Goal: Transaction & Acquisition: Purchase product/service

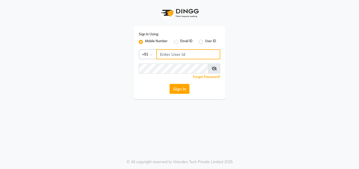
click at [164, 53] on input "Username" at bounding box center [188, 54] width 64 height 10
type input "8800000088"
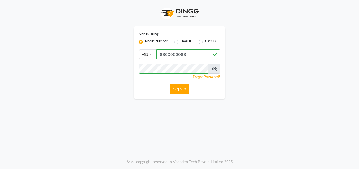
click at [187, 87] on button "Sign In" at bounding box center [180, 89] width 20 height 10
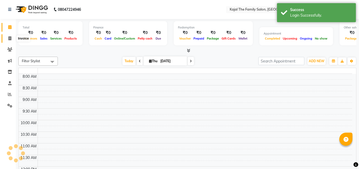
click at [10, 39] on icon at bounding box center [9, 38] width 3 height 4
click at [10, 36] on icon at bounding box center [9, 38] width 3 height 4
select select "service"
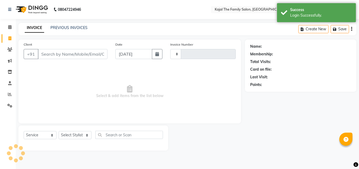
select select "en"
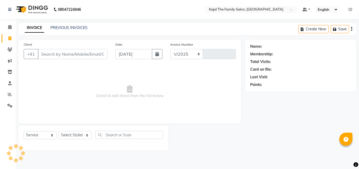
select select "39"
type input "1631"
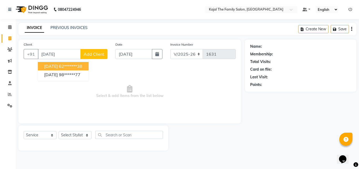
click at [70, 67] on ngb-highlight "62*******38" at bounding box center [70, 65] width 23 height 5
type input "62*******38"
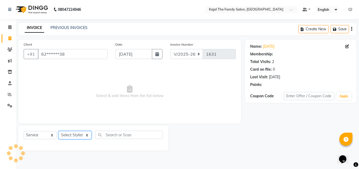
click at [83, 136] on select "Select Stylist [PERSON_NAME] [PERSON_NAME] [PERSON_NAME] nitin ravi Reception […" at bounding box center [75, 135] width 33 height 8
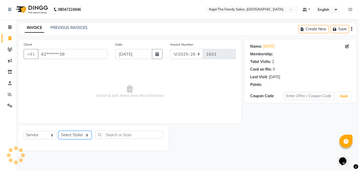
click at [78, 134] on select "Select Stylist [PERSON_NAME] [PERSON_NAME] [PERSON_NAME] nitin ravi Reception […" at bounding box center [75, 135] width 33 height 8
click at [89, 136] on select "Select Stylist [PERSON_NAME] [PERSON_NAME] [PERSON_NAME] nitin ravi Reception […" at bounding box center [75, 135] width 33 height 8
click at [88, 131] on select "Select Stylist [PERSON_NAME] [PERSON_NAME] [PERSON_NAME] nitin ravi Reception […" at bounding box center [75, 135] width 33 height 8
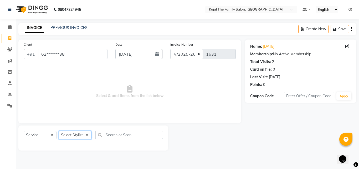
click at [89, 134] on select "Select Stylist [PERSON_NAME] [PERSON_NAME] [PERSON_NAME] nitin ravi Reception […" at bounding box center [75, 135] width 33 height 8
select select "63019"
click at [59, 131] on select "Select Stylist [PERSON_NAME] [PERSON_NAME] [PERSON_NAME] nitin ravi Reception […" at bounding box center [75, 135] width 33 height 8
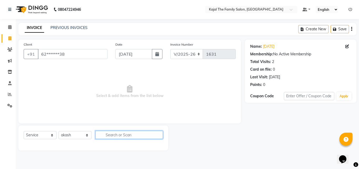
click at [117, 136] on input "text" at bounding box center [129, 134] width 68 height 8
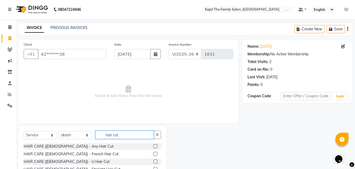
scroll to position [42, 0]
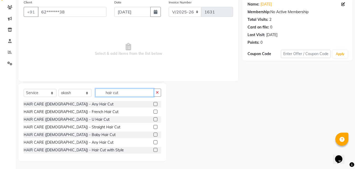
type input "hair cut"
click at [154, 142] on label at bounding box center [156, 142] width 4 height 4
click at [154, 142] on input "checkbox" at bounding box center [155, 141] width 3 height 3
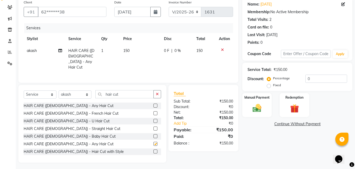
checkbox input "false"
click at [136, 54] on td "150" at bounding box center [140, 59] width 41 height 28
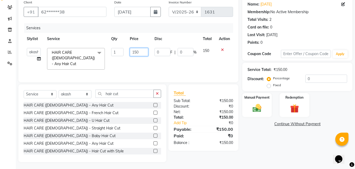
click at [137, 50] on input "150" at bounding box center [139, 52] width 18 height 8
type input "200"
click at [146, 63] on td "200" at bounding box center [139, 59] width 24 height 28
click at [261, 105] on img at bounding box center [257, 108] width 15 height 11
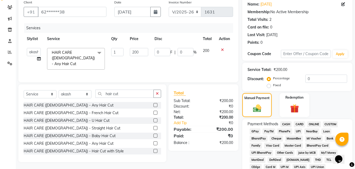
click at [285, 122] on span "CASH" at bounding box center [286, 124] width 11 height 6
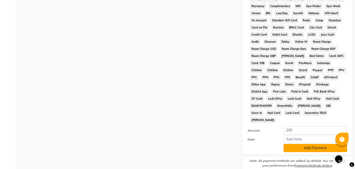
scroll to position [233, 0]
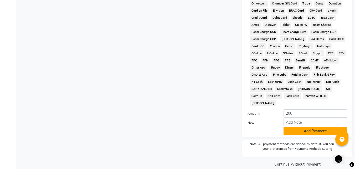
click at [289, 127] on button "Add Payment" at bounding box center [316, 131] width 64 height 8
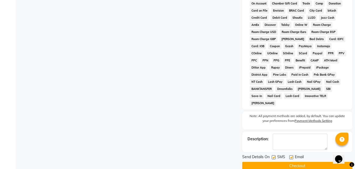
click at [292, 155] on label at bounding box center [291, 157] width 4 height 4
click at [292, 155] on input "checkbox" at bounding box center [290, 156] width 3 height 3
checkbox input "false"
click at [286, 161] on button "Checkout" at bounding box center [297, 165] width 110 height 8
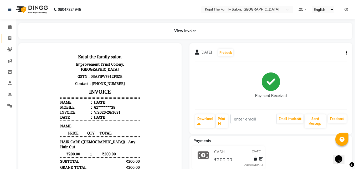
click at [11, 41] on link "Invoice" at bounding box center [8, 38] width 13 height 9
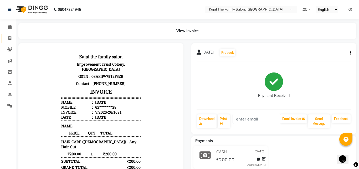
select select "service"
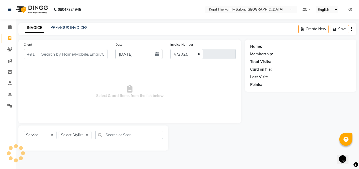
select select "39"
type input "1632"
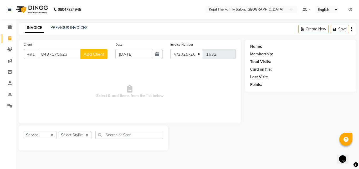
type input "8437175623"
click at [98, 54] on span "Add Client" at bounding box center [94, 53] width 21 height 5
select select
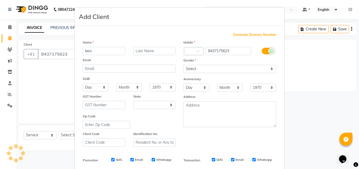
type input "bear"
select select "32"
type input "b"
type input "onkaar"
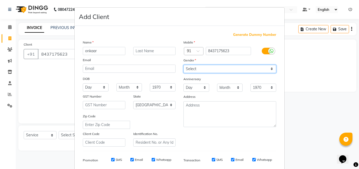
click at [203, 69] on select "Select [DEMOGRAPHIC_DATA] [DEMOGRAPHIC_DATA] Other Prefer Not To Say" at bounding box center [229, 69] width 93 height 8
click at [197, 70] on select "Select [DEMOGRAPHIC_DATA] [DEMOGRAPHIC_DATA] Other Prefer Not To Say" at bounding box center [229, 69] width 93 height 8
click at [196, 70] on select "Select [DEMOGRAPHIC_DATA] [DEMOGRAPHIC_DATA] Other Prefer Not To Say" at bounding box center [229, 69] width 93 height 8
click at [272, 68] on select "Select [DEMOGRAPHIC_DATA] [DEMOGRAPHIC_DATA] Other Prefer Not To Say" at bounding box center [229, 69] width 93 height 8
click at [270, 68] on select "Select [DEMOGRAPHIC_DATA] [DEMOGRAPHIC_DATA] Other Prefer Not To Say" at bounding box center [229, 69] width 93 height 8
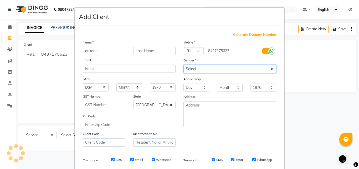
click at [270, 68] on select "Select [DEMOGRAPHIC_DATA] [DEMOGRAPHIC_DATA] Other Prefer Not To Say" at bounding box center [229, 69] width 93 height 8
click at [271, 68] on select "Select [DEMOGRAPHIC_DATA] [DEMOGRAPHIC_DATA] Other Prefer Not To Say" at bounding box center [229, 69] width 93 height 8
select select "[DEMOGRAPHIC_DATA]"
click at [183, 65] on select "Select [DEMOGRAPHIC_DATA] [DEMOGRAPHIC_DATA] Other Prefer Not To Say" at bounding box center [229, 69] width 93 height 8
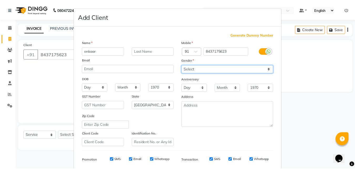
scroll to position [74, 0]
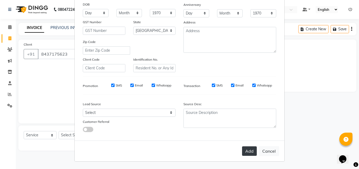
click at [248, 151] on button "Add" at bounding box center [249, 150] width 15 height 9
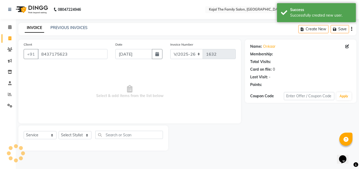
type input "84******23"
click at [80, 134] on select "Select Stylist [PERSON_NAME] [PERSON_NAME] [PERSON_NAME] nitin ravi Reception […" at bounding box center [75, 135] width 33 height 8
select select "63019"
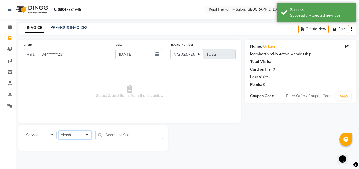
click at [59, 131] on select "Select Stylist [PERSON_NAME] [PERSON_NAME] [PERSON_NAME] nitin ravi Reception […" at bounding box center [75, 135] width 33 height 8
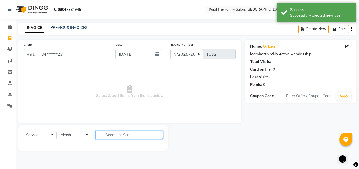
click at [111, 133] on input "text" at bounding box center [129, 134] width 68 height 8
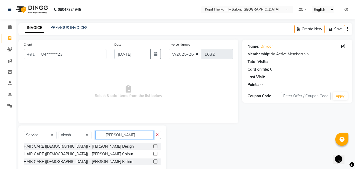
type input "[PERSON_NAME]"
click at [155, 145] on label at bounding box center [156, 146] width 4 height 4
click at [155, 145] on input "checkbox" at bounding box center [155, 145] width 3 height 3
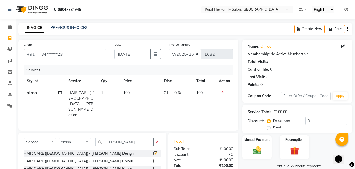
checkbox input "false"
click at [132, 90] on td "100" at bounding box center [140, 104] width 41 height 34
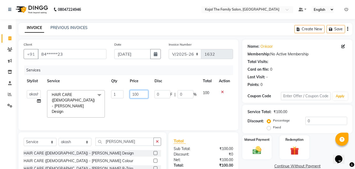
click at [137, 93] on input "100" at bounding box center [139, 94] width 18 height 8
type input "150"
click at [192, 108] on td "0 F | 0 %" at bounding box center [175, 104] width 48 height 34
click at [220, 105] on td at bounding box center [224, 104] width 17 height 34
click at [263, 152] on img at bounding box center [257, 150] width 15 height 11
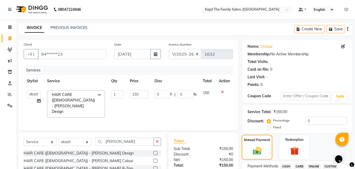
scroll to position [105, 0]
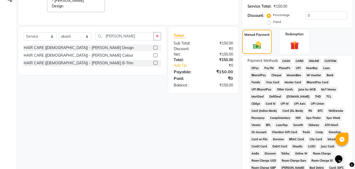
click at [286, 59] on span "CASH" at bounding box center [286, 61] width 11 height 6
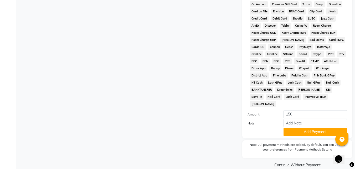
scroll to position [233, 0]
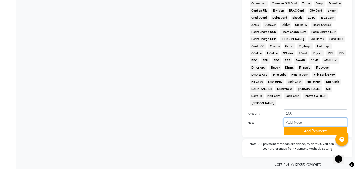
click at [292, 119] on input "Note:" at bounding box center [316, 122] width 64 height 8
click at [293, 128] on div "Payment Methods CASH CARD ONLINE CUSTOM GPay PayTM PhonePe UPI NearBuy Loan Bha…" at bounding box center [297, 32] width 110 height 210
click at [293, 127] on button "Add Payment" at bounding box center [316, 131] width 64 height 8
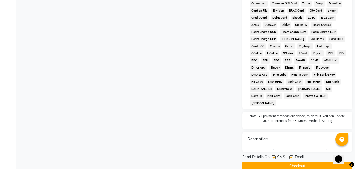
click at [292, 155] on label at bounding box center [291, 157] width 4 height 4
click at [292, 155] on input "checkbox" at bounding box center [290, 156] width 3 height 3
checkbox input "false"
click at [287, 161] on button "Checkout" at bounding box center [297, 165] width 110 height 8
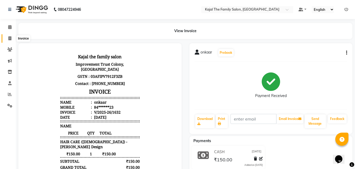
click at [13, 38] on span at bounding box center [9, 38] width 9 height 6
select select "service"
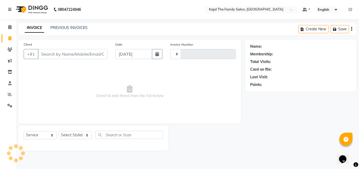
type input "1633"
select select "39"
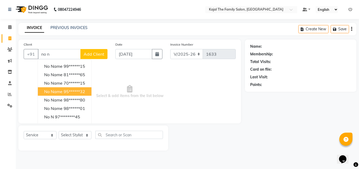
click at [66, 92] on ngb-highlight "95******32" at bounding box center [75, 91] width 22 height 5
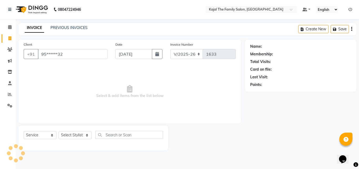
type input "95******32"
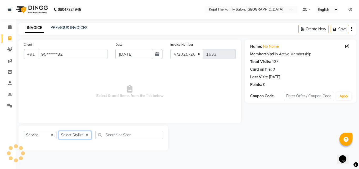
click at [85, 132] on select "Select Stylist [PERSON_NAME] [PERSON_NAME] [PERSON_NAME] nitin ravi Reception […" at bounding box center [75, 135] width 33 height 8
select select "52402"
click at [59, 131] on select "Select Stylist [PERSON_NAME] [PERSON_NAME] [PERSON_NAME] nitin ravi Reception […" at bounding box center [75, 135] width 33 height 8
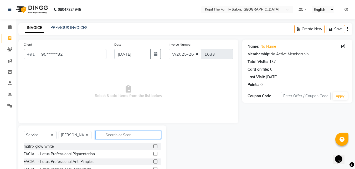
click at [104, 135] on input "text" at bounding box center [128, 134] width 66 height 8
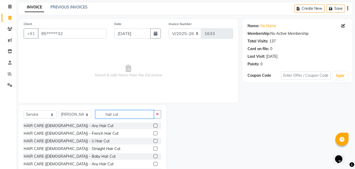
scroll to position [42, 0]
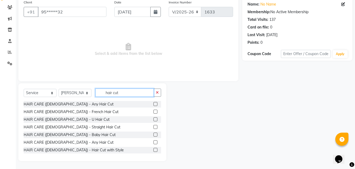
type input "hair cut"
click at [154, 141] on label at bounding box center [156, 142] width 4 height 4
click at [154, 141] on input "checkbox" at bounding box center [155, 141] width 3 height 3
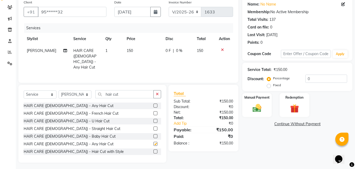
checkbox input "false"
click at [129, 57] on td "150" at bounding box center [143, 59] width 39 height 28
select select "52402"
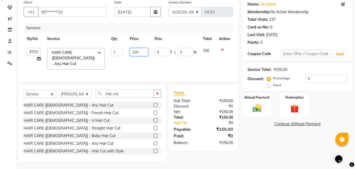
click at [136, 49] on input "150" at bounding box center [139, 52] width 18 height 8
type input "200"
click at [146, 67] on td "200" at bounding box center [139, 59] width 24 height 28
select select "52402"
click at [272, 112] on div "Manual Payment" at bounding box center [256, 105] width 29 height 24
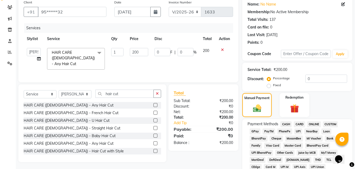
click at [290, 122] on span "CASH" at bounding box center [286, 124] width 11 height 6
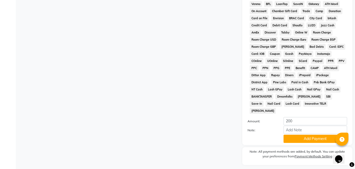
scroll to position [231, 0]
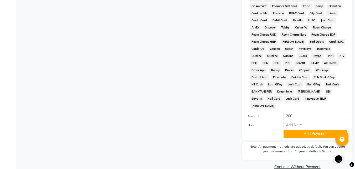
click at [295, 129] on button "Add Payment" at bounding box center [316, 133] width 64 height 8
click at [323, 62] on span "ATH Movil" at bounding box center [331, 63] width 17 height 6
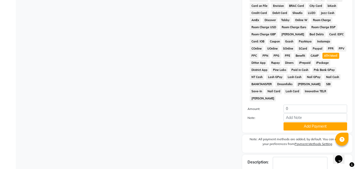
scroll to position [237, 0]
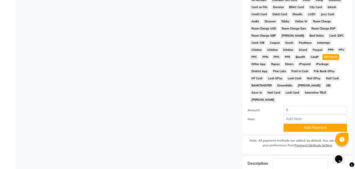
click at [323, 59] on span "ATH Movil" at bounding box center [331, 57] width 17 height 6
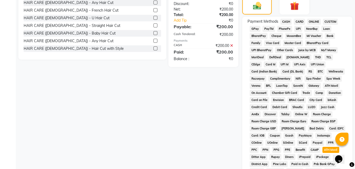
scroll to position [132, 0]
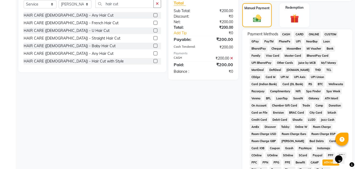
click at [286, 35] on span "CASH" at bounding box center [286, 34] width 11 height 6
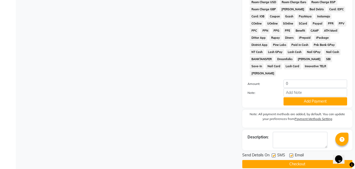
click at [292, 153] on label at bounding box center [291, 155] width 4 height 4
click at [292, 154] on input "checkbox" at bounding box center [290, 155] width 3 height 3
checkbox input "false"
click at [290, 160] on button "Checkout" at bounding box center [297, 164] width 110 height 8
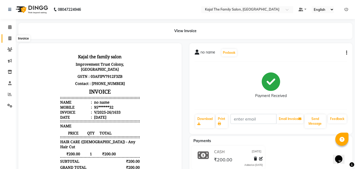
click at [9, 37] on icon at bounding box center [9, 38] width 3 height 4
select select "39"
select select "service"
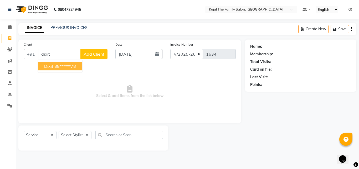
click at [48, 68] on button "dixit 88******78" at bounding box center [60, 66] width 44 height 8
type input "88******78"
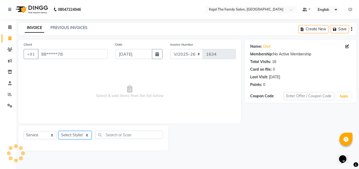
click at [82, 134] on select "Select Stylist [PERSON_NAME] [PERSON_NAME] [PERSON_NAME] nitin ravi Reception […" at bounding box center [75, 135] width 33 height 8
select select "63019"
click at [59, 131] on select "Select Stylist [PERSON_NAME] [PERSON_NAME] [PERSON_NAME] nitin ravi Reception […" at bounding box center [75, 135] width 33 height 8
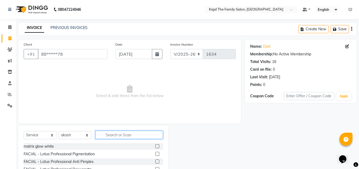
click at [113, 134] on input "text" at bounding box center [129, 134] width 68 height 8
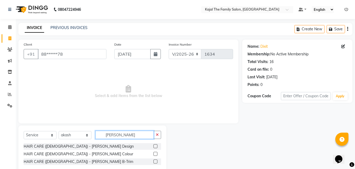
type input "[PERSON_NAME]"
click at [157, 145] on label at bounding box center [156, 146] width 4 height 4
click at [157, 145] on input "checkbox" at bounding box center [155, 145] width 3 height 3
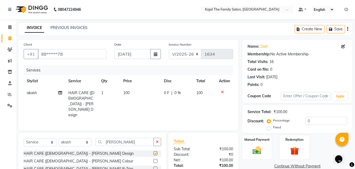
checkbox input "false"
click at [133, 100] on td "100" at bounding box center [140, 104] width 41 height 34
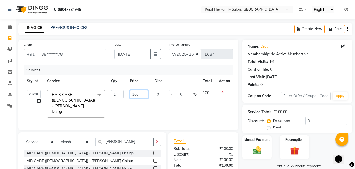
click at [136, 94] on input "100" at bounding box center [139, 94] width 18 height 8
type input "150"
click at [146, 107] on td "150" at bounding box center [139, 104] width 24 height 34
click at [260, 152] on img at bounding box center [257, 150] width 15 height 11
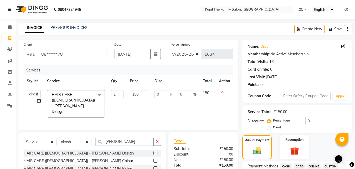
click at [284, 165] on span "CASH" at bounding box center [286, 166] width 11 height 6
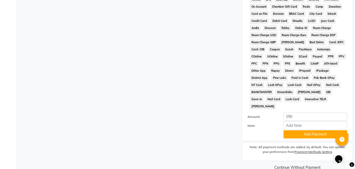
scroll to position [233, 0]
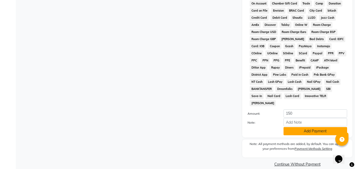
click at [288, 127] on button "Add Payment" at bounding box center [316, 131] width 64 height 8
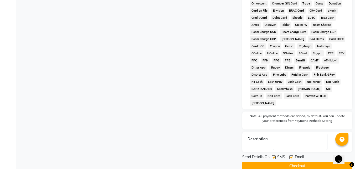
click at [291, 155] on label at bounding box center [291, 157] width 4 height 4
click at [291, 155] on input "checkbox" at bounding box center [290, 156] width 3 height 3
checkbox input "false"
click at [285, 161] on button "Checkout" at bounding box center [297, 165] width 110 height 8
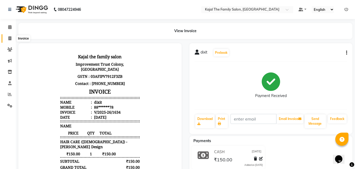
click at [10, 39] on icon at bounding box center [9, 38] width 3 height 4
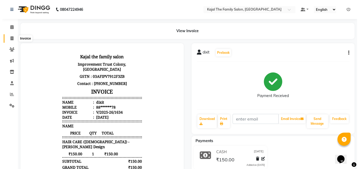
select select "service"
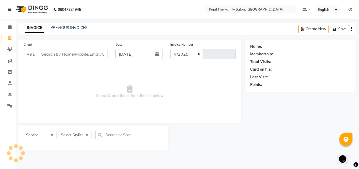
select select "39"
type input "1635"
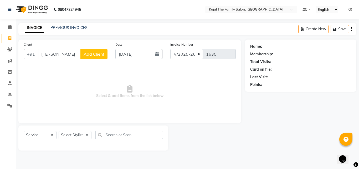
type input "[PERSON_NAME]"
click at [85, 55] on span "Add Client" at bounding box center [94, 53] width 21 height 5
select select "32"
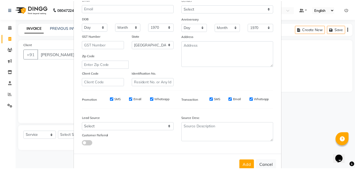
scroll to position [74, 0]
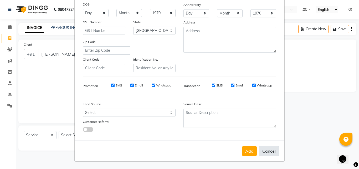
click at [265, 150] on button "Cancel" at bounding box center [269, 151] width 20 height 10
select select
select select "null"
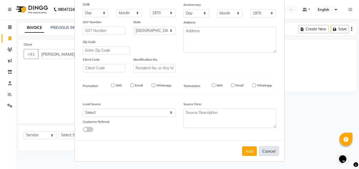
select select
checkbox input "false"
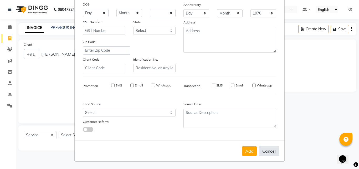
checkbox input "false"
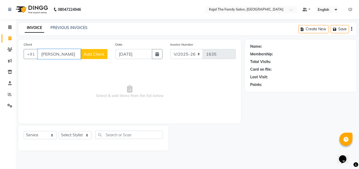
click at [63, 54] on input "[PERSON_NAME]" at bounding box center [59, 54] width 43 height 10
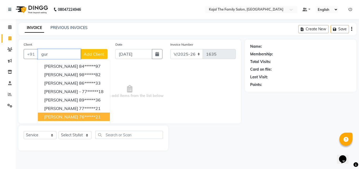
click at [79, 117] on ngb-highlight "76******21" at bounding box center [90, 116] width 22 height 5
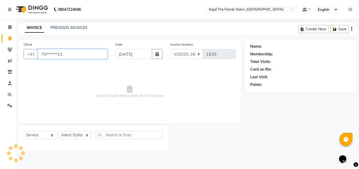
type input "76******21"
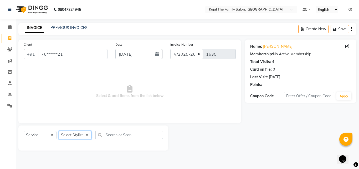
click at [78, 135] on select "Select Stylist [PERSON_NAME] [PERSON_NAME] [PERSON_NAME] nitin ravi Reception […" at bounding box center [75, 135] width 33 height 8
select select "42904"
click at [59, 131] on select "Select Stylist [PERSON_NAME] [PERSON_NAME] [PERSON_NAME] nitin ravi Reception […" at bounding box center [75, 135] width 33 height 8
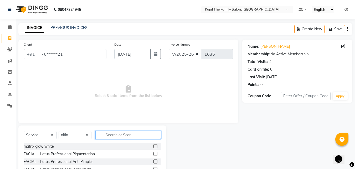
click at [108, 133] on input "text" at bounding box center [128, 134] width 66 height 8
click at [82, 26] on link "PREVIOUS INVOICES" at bounding box center [68, 27] width 37 height 5
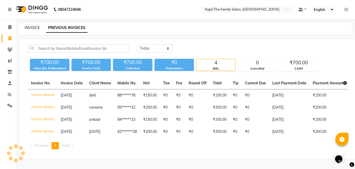
click at [35, 28] on link "INVOICE" at bounding box center [32, 27] width 15 height 5
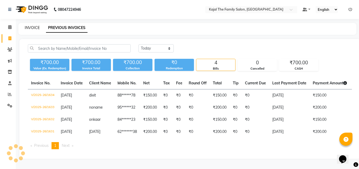
select select "service"
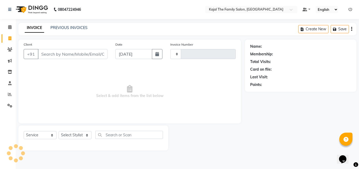
type input "1635"
select select "39"
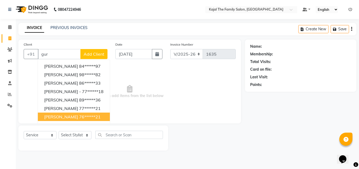
click at [58, 113] on button "[PERSON_NAME] 76******21" at bounding box center [74, 116] width 72 height 8
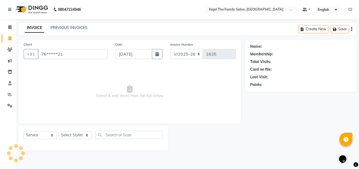
type input "76******21"
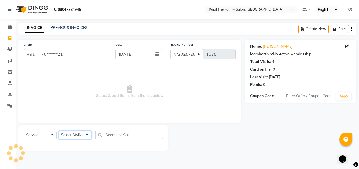
click at [69, 134] on select "Select Stylist [PERSON_NAME] [PERSON_NAME] [PERSON_NAME] nitin ravi Reception […" at bounding box center [75, 135] width 33 height 8
select select "42904"
click at [59, 131] on select "Select Stylist [PERSON_NAME] [PERSON_NAME] [PERSON_NAME] nitin ravi Reception […" at bounding box center [75, 135] width 33 height 8
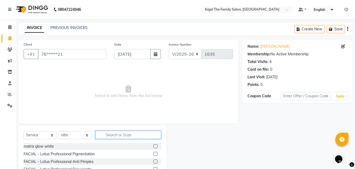
click at [103, 135] on input "text" at bounding box center [128, 134] width 66 height 8
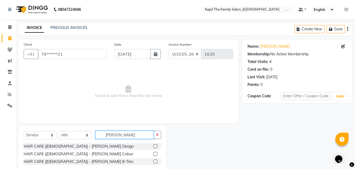
type input "[PERSON_NAME]"
click at [157, 145] on label at bounding box center [156, 146] width 4 height 4
click at [157, 145] on input "checkbox" at bounding box center [155, 145] width 3 height 3
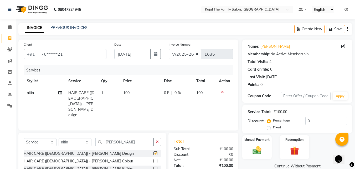
checkbox input "false"
click at [128, 98] on td "100" at bounding box center [140, 104] width 41 height 34
select select "42904"
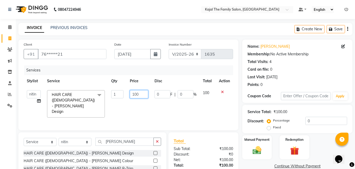
click at [137, 91] on input "100" at bounding box center [139, 94] width 18 height 8
type input "150"
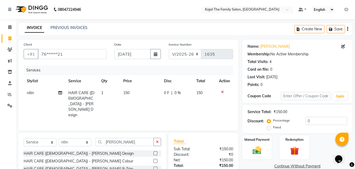
click at [195, 99] on tr "nitin HAIR CARE ([DEMOGRAPHIC_DATA]) - [PERSON_NAME] Design 1 150 0 F | 0 % 150" at bounding box center [129, 104] width 210 height 34
click at [252, 146] on img at bounding box center [257, 150] width 15 height 11
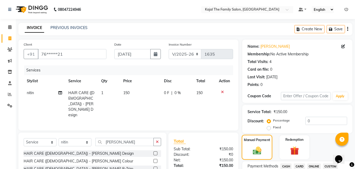
scroll to position [79, 0]
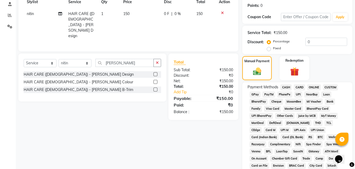
click at [271, 94] on span "PayTM" at bounding box center [269, 94] width 13 height 6
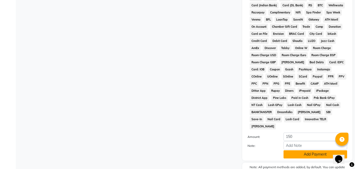
click at [302, 150] on button "Add Payment" at bounding box center [316, 154] width 64 height 8
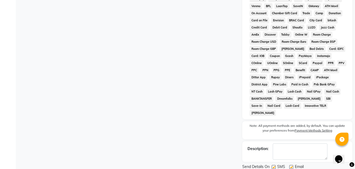
scroll to position [235, 0]
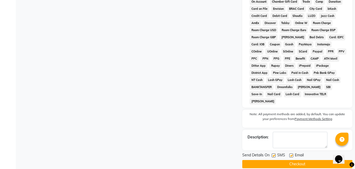
click at [291, 153] on label at bounding box center [291, 155] width 4 height 4
click at [291, 154] on input "checkbox" at bounding box center [290, 155] width 3 height 3
checkbox input "false"
click at [287, 160] on button "Checkout" at bounding box center [297, 164] width 110 height 8
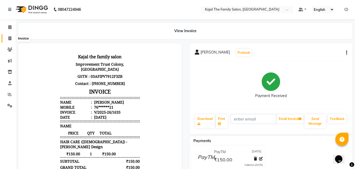
click at [8, 39] on span at bounding box center [9, 38] width 9 height 6
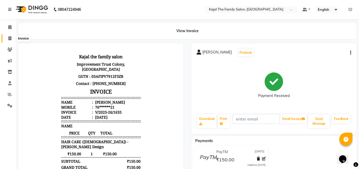
select select "service"
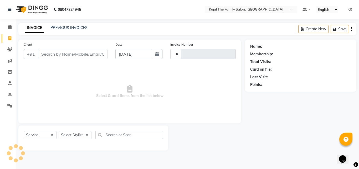
type input "1636"
select select "39"
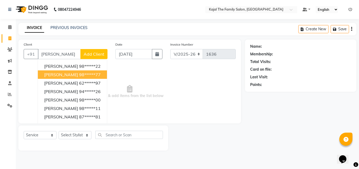
click at [60, 76] on span "[PERSON_NAME]" at bounding box center [61, 74] width 34 height 5
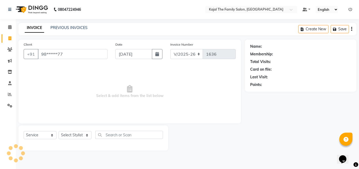
type input "98******77"
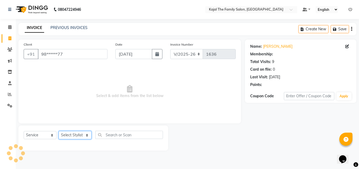
click at [76, 136] on select "Select Stylist [PERSON_NAME] [PERSON_NAME] [PERSON_NAME] nitin ravi Reception […" at bounding box center [75, 135] width 33 height 8
select select "42904"
click at [59, 131] on select "Select Stylist [PERSON_NAME] [PERSON_NAME] [PERSON_NAME] nitin ravi Reception […" at bounding box center [75, 135] width 33 height 8
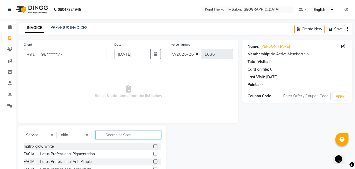
click at [104, 132] on input "text" at bounding box center [128, 134] width 66 height 8
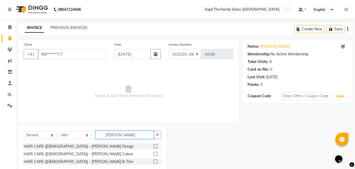
type input "[PERSON_NAME]"
click at [156, 147] on label at bounding box center [156, 146] width 4 height 4
click at [156, 147] on input "checkbox" at bounding box center [155, 145] width 3 height 3
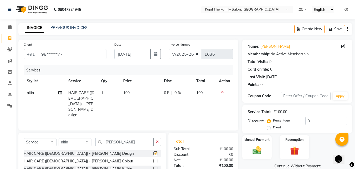
checkbox input "false"
click at [132, 93] on td "100" at bounding box center [140, 104] width 41 height 34
select select "42904"
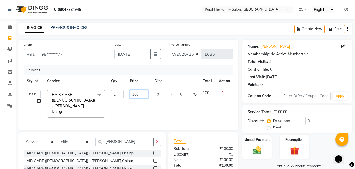
click at [137, 94] on input "100" at bounding box center [139, 94] width 18 height 8
type input "150"
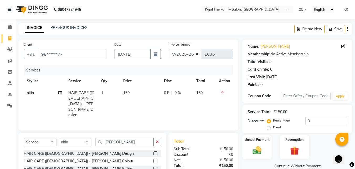
click at [199, 108] on tr "nitin HAIR CARE ([DEMOGRAPHIC_DATA]) - [PERSON_NAME] Design 1 150 0 F | 0 % 150" at bounding box center [129, 104] width 210 height 34
click at [251, 156] on div "Manual Payment" at bounding box center [257, 146] width 31 height 25
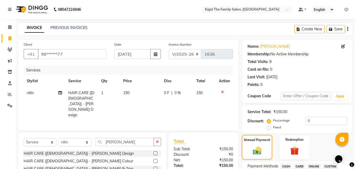
scroll to position [26, 0]
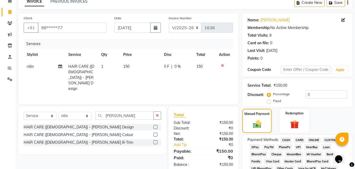
click at [284, 142] on span "CASH" at bounding box center [286, 140] width 11 height 6
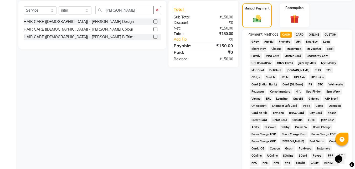
scroll to position [210, 0]
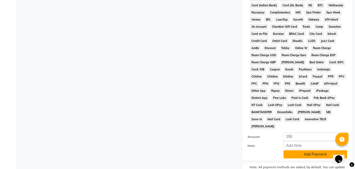
click at [285, 150] on button "Add Payment" at bounding box center [316, 154] width 64 height 8
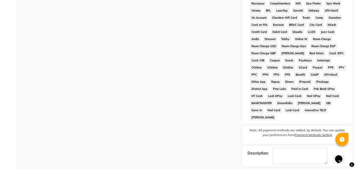
scroll to position [235, 0]
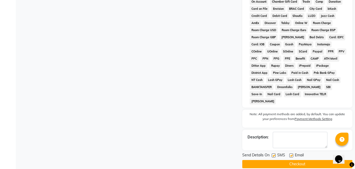
click at [291, 153] on label at bounding box center [291, 155] width 4 height 4
click at [291, 154] on input "checkbox" at bounding box center [290, 155] width 3 height 3
checkbox input "false"
click at [289, 160] on button "Checkout" at bounding box center [297, 164] width 110 height 8
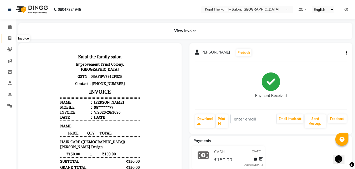
click at [12, 40] on span at bounding box center [9, 38] width 9 height 6
select select "service"
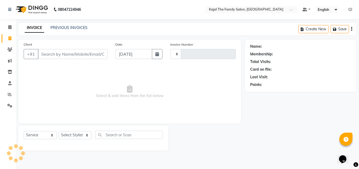
type input "1637"
select select "39"
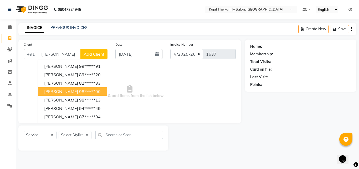
click at [70, 87] on button "[PERSON_NAME] 98******00" at bounding box center [72, 91] width 69 height 8
type input "98******00"
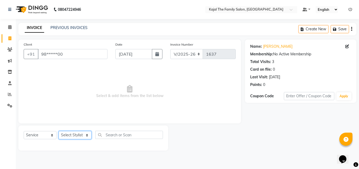
click at [80, 137] on select "Select Stylist [PERSON_NAME] [PERSON_NAME] [PERSON_NAME] nitin ravi Reception […" at bounding box center [75, 135] width 33 height 8
select select "42904"
click at [59, 131] on select "Select Stylist [PERSON_NAME] [PERSON_NAME] [PERSON_NAME] nitin ravi Reception […" at bounding box center [75, 135] width 33 height 8
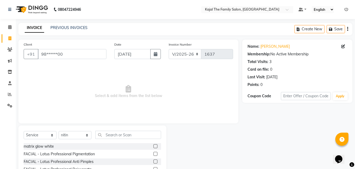
click at [106, 129] on div "Select Service Product Membership Package Voucher Prepaid Gift Card Select Styl…" at bounding box center [92, 164] width 148 height 78
click at [107, 130] on div "Select Service Product Membership Package Voucher Prepaid Gift Card Select Styl…" at bounding box center [92, 164] width 148 height 78
click at [107, 134] on input "text" at bounding box center [128, 134] width 66 height 8
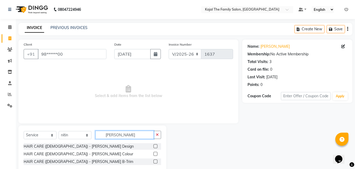
type input "[PERSON_NAME]"
click at [156, 146] on label at bounding box center [156, 146] width 4 height 4
click at [156, 146] on input "checkbox" at bounding box center [155, 145] width 3 height 3
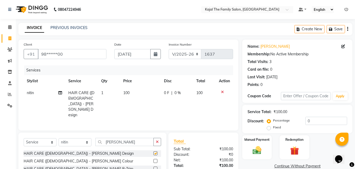
checkbox input "false"
click at [90, 138] on select "Select Stylist [PERSON_NAME] [PERSON_NAME] [PERSON_NAME] nitin ravi Reception […" at bounding box center [75, 142] width 33 height 8
select select "63019"
click at [59, 138] on select "Select Stylist [PERSON_NAME] [PERSON_NAME] [PERSON_NAME] nitin ravi Reception […" at bounding box center [75, 142] width 33 height 8
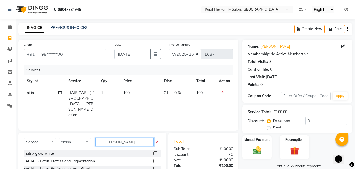
click at [129, 137] on input "[PERSON_NAME]" at bounding box center [124, 141] width 58 height 8
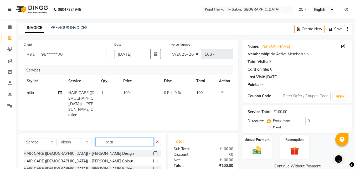
type input "bear"
click at [156, 151] on label at bounding box center [156, 153] width 4 height 4
click at [156, 151] on input "checkbox" at bounding box center [155, 152] width 3 height 3
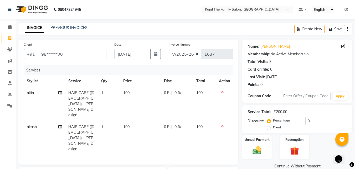
checkbox input "false"
click at [137, 99] on td "100" at bounding box center [140, 104] width 41 height 34
select select "42904"
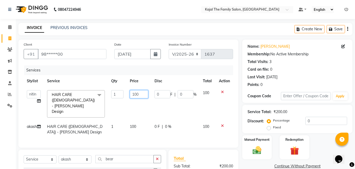
click at [137, 94] on input "100" at bounding box center [139, 94] width 18 height 8
type input "150"
click at [136, 120] on td "100" at bounding box center [139, 128] width 24 height 17
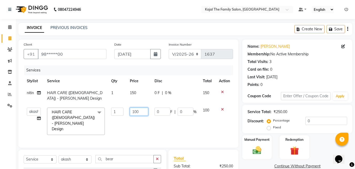
click at [137, 110] on input "100" at bounding box center [139, 111] width 18 height 8
type input "150"
click at [156, 122] on tr "akash [PERSON_NAME] [PERSON_NAME] [PERSON_NAME] nitin ravi Reception [PERSON_NA…" at bounding box center [129, 121] width 210 height 34
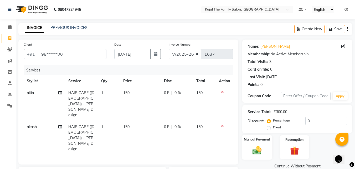
click at [256, 149] on img at bounding box center [257, 150] width 15 height 11
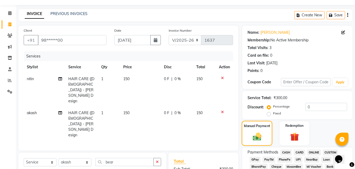
scroll to position [26, 0]
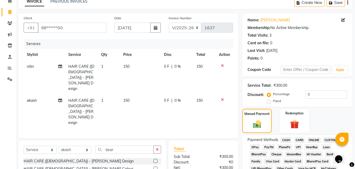
click at [272, 147] on span "PayTM" at bounding box center [269, 147] width 13 height 6
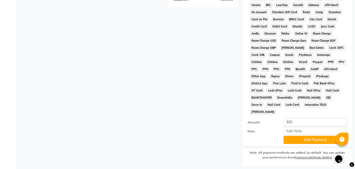
scroll to position [233, 0]
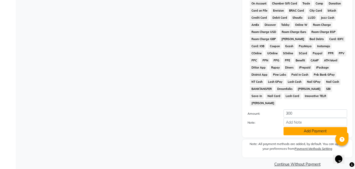
click at [285, 127] on button "Add Payment" at bounding box center [316, 131] width 64 height 8
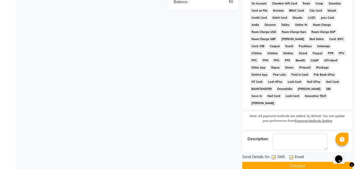
click at [292, 155] on label at bounding box center [291, 157] width 4 height 4
click at [292, 155] on input "checkbox" at bounding box center [290, 156] width 3 height 3
checkbox input "false"
click at [293, 161] on button "Checkout" at bounding box center [297, 165] width 110 height 8
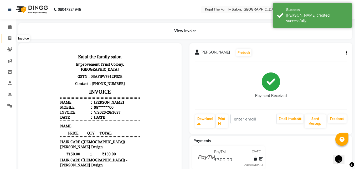
click at [7, 38] on span at bounding box center [9, 38] width 9 height 6
select select "service"
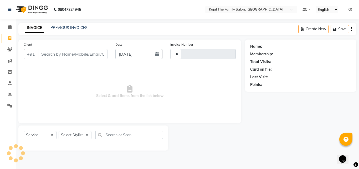
type input "1638"
select select "39"
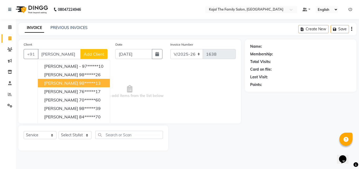
click at [36, 91] on span "Select & add items from the list below" at bounding box center [130, 91] width 212 height 53
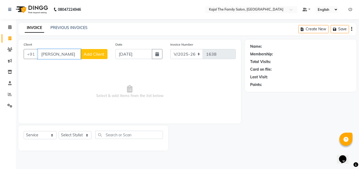
click at [62, 50] on input "[PERSON_NAME]" at bounding box center [59, 54] width 43 height 10
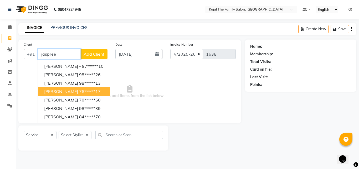
click at [78, 95] on button "[PERSON_NAME] 76******17" at bounding box center [74, 91] width 72 height 8
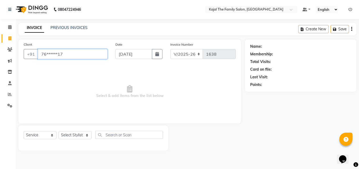
type input "76******17"
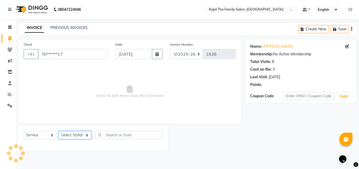
click at [83, 134] on select "Select Stylist [PERSON_NAME] [PERSON_NAME] [PERSON_NAME] nitin ravi Reception […" at bounding box center [75, 135] width 33 height 8
select select "87388"
click at [59, 131] on select "Select Stylist [PERSON_NAME] [PERSON_NAME] [PERSON_NAME] nitin ravi Reception […" at bounding box center [75, 135] width 33 height 8
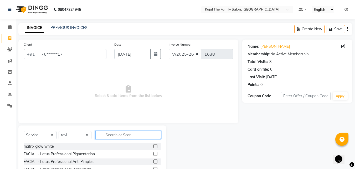
click at [111, 135] on input "text" at bounding box center [128, 134] width 66 height 8
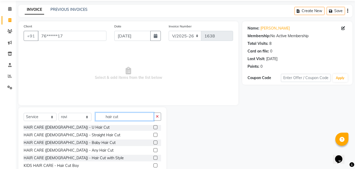
scroll to position [42, 0]
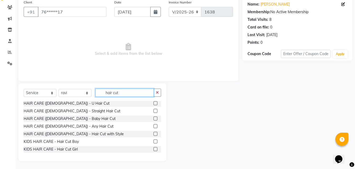
type input "hair cut"
click at [154, 125] on label at bounding box center [156, 126] width 4 height 4
click at [154, 125] on input "checkbox" at bounding box center [155, 125] width 3 height 3
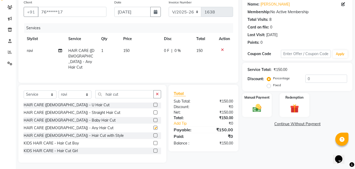
checkbox input "false"
click at [128, 92] on input "hair cut" at bounding box center [124, 94] width 58 height 8
type input "h"
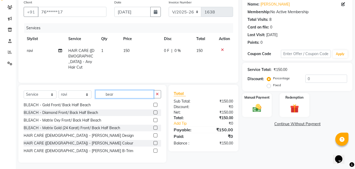
scroll to position [31, 0]
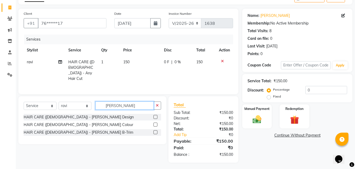
type input "[PERSON_NAME]"
click at [156, 115] on label at bounding box center [156, 117] width 4 height 4
click at [156, 115] on input "checkbox" at bounding box center [155, 116] width 3 height 3
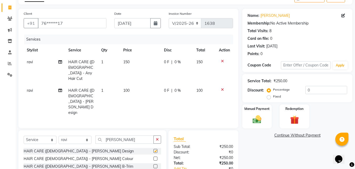
checkbox input "false"
click at [132, 77] on td "150" at bounding box center [140, 70] width 41 height 28
select select "87388"
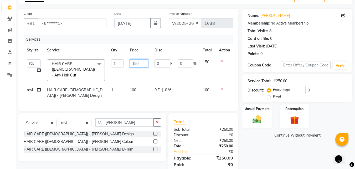
click at [137, 64] on input "150" at bounding box center [139, 63] width 18 height 8
type input "200"
click at [141, 98] on div "Services Stylist Service Qty Price Disc Total Action akash [PERSON_NAME] [PERSO…" at bounding box center [129, 69] width 210 height 71
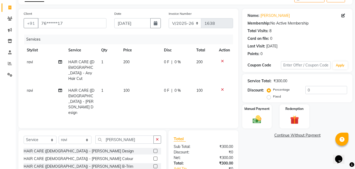
click at [135, 84] on td "100" at bounding box center [140, 101] width 41 height 34
select select "87388"
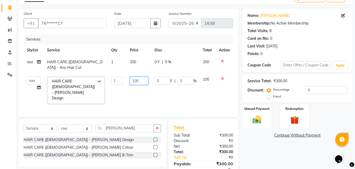
click at [136, 81] on input "100" at bounding box center [139, 81] width 18 height 8
type input "150"
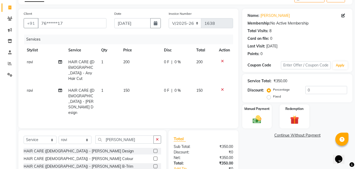
click at [147, 94] on td "150" at bounding box center [140, 101] width 41 height 34
select select "87388"
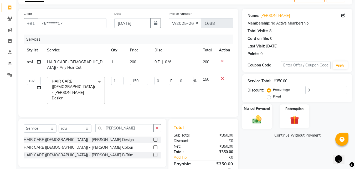
click at [251, 112] on div "Manual Payment" at bounding box center [257, 116] width 31 height 25
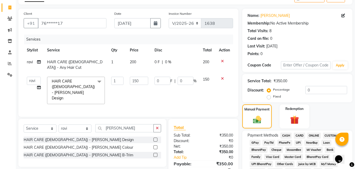
click at [283, 135] on span "CASH" at bounding box center [286, 135] width 11 height 6
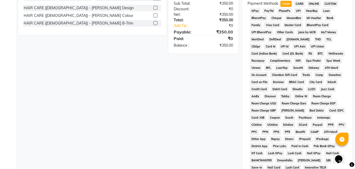
scroll to position [233, 0]
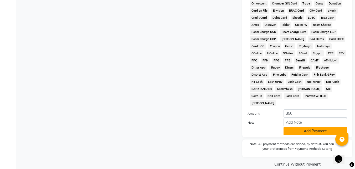
click at [293, 127] on button "Add Payment" at bounding box center [316, 131] width 64 height 8
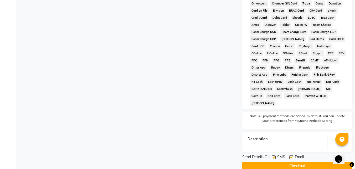
click at [292, 155] on label at bounding box center [291, 157] width 4 height 4
click at [292, 155] on input "checkbox" at bounding box center [290, 156] width 3 height 3
checkbox input "false"
click at [292, 161] on button "Checkout" at bounding box center [297, 165] width 110 height 8
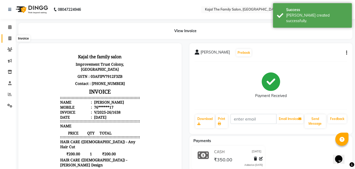
click at [9, 39] on icon at bounding box center [9, 38] width 3 height 4
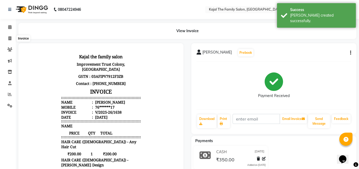
select select "service"
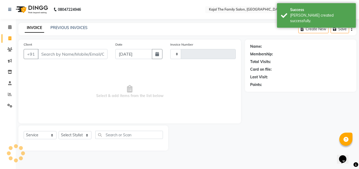
type input "1639"
select select "39"
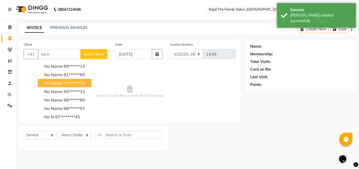
click at [44, 84] on button "no name 70******15" at bounding box center [65, 83] width 54 height 8
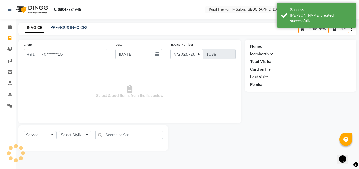
type input "70******15"
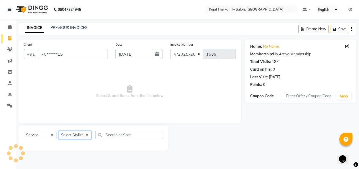
click at [63, 135] on select "Select Stylist [PERSON_NAME] [PERSON_NAME] [PERSON_NAME] nitin ravi Reception […" at bounding box center [75, 135] width 33 height 8
select select "87388"
click at [59, 131] on select "Select Stylist [PERSON_NAME] [PERSON_NAME] [PERSON_NAME] nitin ravi Reception […" at bounding box center [75, 135] width 33 height 8
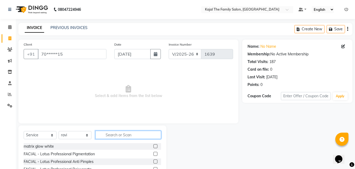
click at [130, 136] on input "text" at bounding box center [128, 134] width 66 height 8
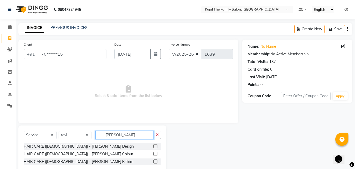
type input "[PERSON_NAME]"
click at [155, 146] on label at bounding box center [156, 146] width 4 height 4
click at [155, 146] on input "checkbox" at bounding box center [155, 145] width 3 height 3
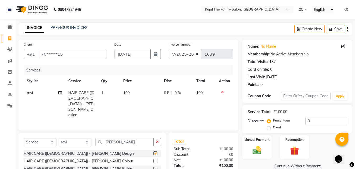
checkbox input "false"
click at [132, 103] on td "100" at bounding box center [140, 104] width 41 height 34
select select "87388"
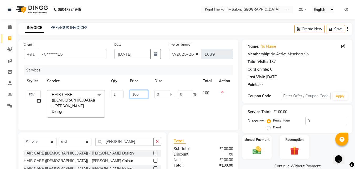
click at [136, 93] on input "100" at bounding box center [139, 94] width 18 height 8
click at [137, 93] on input "100" at bounding box center [139, 94] width 18 height 8
type input "150"
click at [167, 104] on td "0 F | 0 %" at bounding box center [175, 104] width 48 height 34
select select "87388"
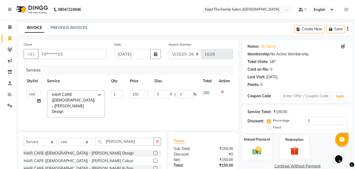
click at [261, 145] on div "Manual Payment" at bounding box center [257, 146] width 31 height 25
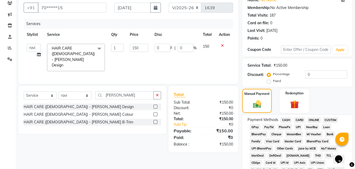
scroll to position [105, 0]
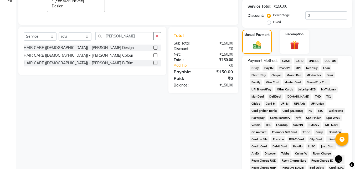
click at [268, 68] on span "PayTM" at bounding box center [269, 68] width 13 height 6
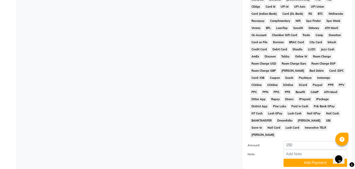
scroll to position [233, 0]
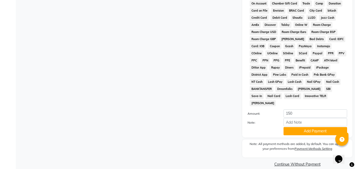
click at [295, 128] on div "Payment Methods CASH CARD ONLINE CUSTOM GPay PayTM PhonePe UPI NearBuy Loan Bha…" at bounding box center [297, 32] width 110 height 210
click at [287, 127] on button "Add Payment" at bounding box center [316, 131] width 64 height 8
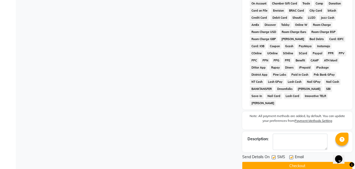
click at [291, 155] on label at bounding box center [291, 157] width 4 height 4
click at [291, 155] on input "checkbox" at bounding box center [290, 156] width 3 height 3
checkbox input "false"
click at [291, 161] on button "Checkout" at bounding box center [297, 165] width 110 height 8
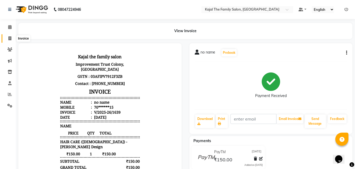
click at [12, 36] on span at bounding box center [9, 38] width 9 height 6
select select "service"
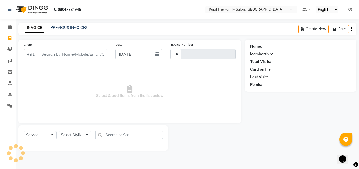
type input "1640"
select select "39"
type input ","
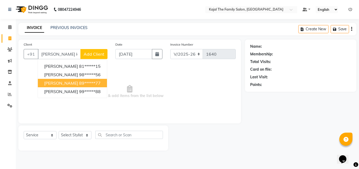
click at [61, 80] on button "[PERSON_NAME] 89******77" at bounding box center [72, 83] width 69 height 8
type input "89******77"
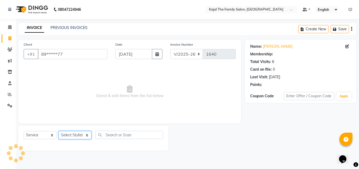
click at [79, 135] on select "Select Stylist [PERSON_NAME] [PERSON_NAME] [PERSON_NAME] nitin ravi Reception […" at bounding box center [75, 135] width 33 height 8
select select "1484"
click at [59, 131] on select "Select Stylist [PERSON_NAME] [PERSON_NAME] [PERSON_NAME] nitin ravi Reception […" at bounding box center [75, 135] width 33 height 8
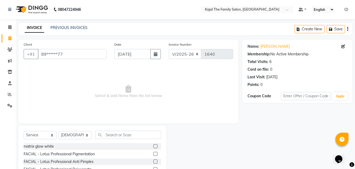
click at [100, 130] on div "Select Service Product Membership Package Voucher Prepaid Gift Card Select Styl…" at bounding box center [92, 164] width 148 height 78
click at [104, 132] on input "text" at bounding box center [128, 134] width 66 height 8
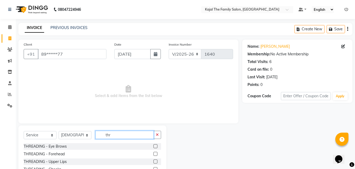
type input "thr"
click at [154, 163] on label at bounding box center [156, 161] width 4 height 4
click at [154, 163] on input "checkbox" at bounding box center [155, 161] width 3 height 3
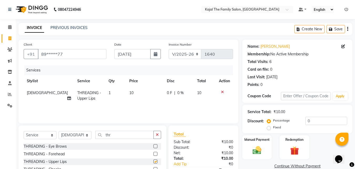
checkbox input "false"
click at [154, 154] on label at bounding box center [156, 153] width 4 height 4
click at [154, 154] on input "checkbox" at bounding box center [155, 153] width 3 height 3
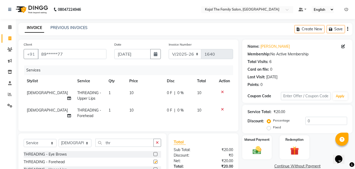
checkbox input "false"
click at [154, 157] on div at bounding box center [155, 155] width 3 height 6
click at [154, 156] on label at bounding box center [156, 154] width 4 height 4
click at [154, 156] on input "checkbox" at bounding box center [155, 153] width 3 height 3
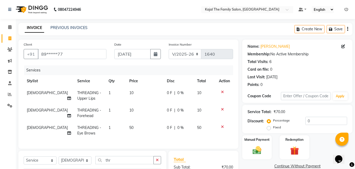
checkbox input "false"
click at [261, 145] on img at bounding box center [257, 150] width 15 height 11
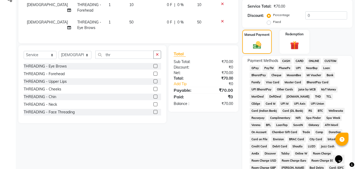
click at [288, 59] on span "CASH" at bounding box center [286, 61] width 11 height 6
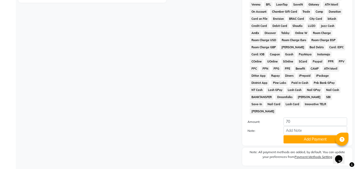
scroll to position [233, 0]
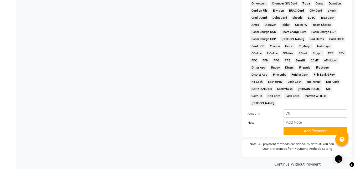
click at [308, 129] on div "Payment Methods CASH CARD ONLINE CUSTOM GPay PayTM PhonePe UPI NearBuy Loan Bha…" at bounding box center [297, 32] width 110 height 210
click at [306, 127] on button "Add Payment" at bounding box center [316, 131] width 64 height 8
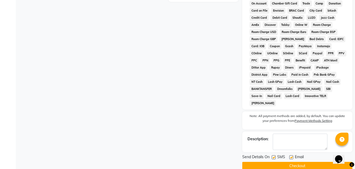
click at [292, 155] on label at bounding box center [291, 157] width 4 height 4
click at [292, 155] on input "checkbox" at bounding box center [290, 156] width 3 height 3
checkbox input "false"
click at [290, 161] on button "Checkout" at bounding box center [297, 165] width 110 height 8
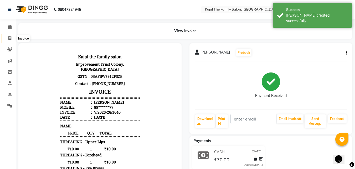
click at [10, 38] on icon at bounding box center [9, 38] width 3 height 4
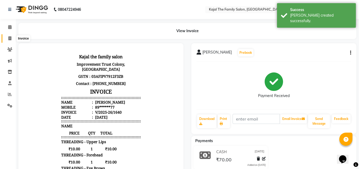
select select "service"
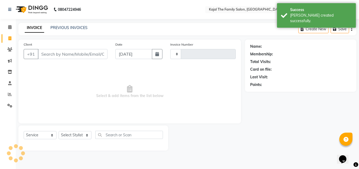
type input "1641"
select select "39"
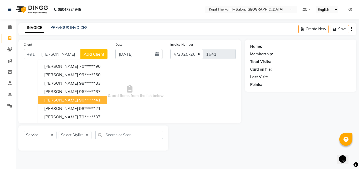
click at [77, 101] on span "[PERSON_NAME]" at bounding box center [61, 99] width 34 height 5
type input "90******41"
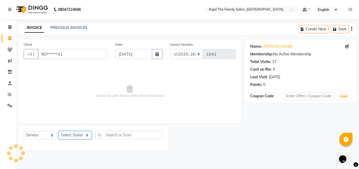
click at [85, 136] on select "Select Stylist [PERSON_NAME] [PERSON_NAME] [PERSON_NAME] nitin ravi Reception […" at bounding box center [75, 135] width 33 height 8
select select "70393"
click at [59, 131] on select "Select Stylist [PERSON_NAME] [PERSON_NAME] [PERSON_NAME] nitin ravi Reception […" at bounding box center [75, 135] width 33 height 8
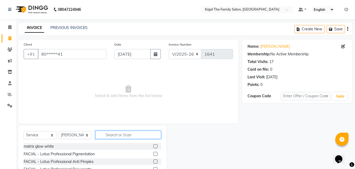
click at [103, 135] on input "text" at bounding box center [128, 134] width 66 height 8
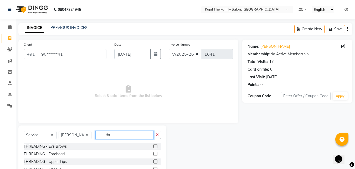
type input "thr"
click at [154, 161] on label at bounding box center [156, 161] width 4 height 4
click at [154, 161] on input "checkbox" at bounding box center [155, 161] width 3 height 3
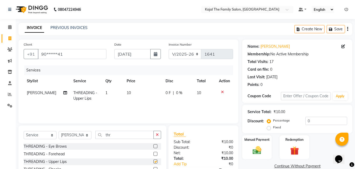
checkbox input "false"
click at [154, 154] on label at bounding box center [156, 153] width 4 height 4
click at [154, 154] on input "checkbox" at bounding box center [155, 153] width 3 height 3
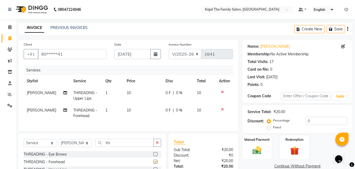
checkbox input "false"
click at [154, 156] on label at bounding box center [156, 154] width 4 height 4
click at [154, 156] on input "checkbox" at bounding box center [155, 153] width 3 height 3
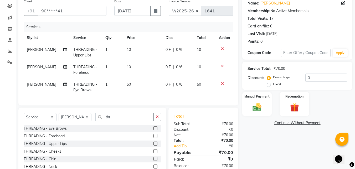
scroll to position [53, 0]
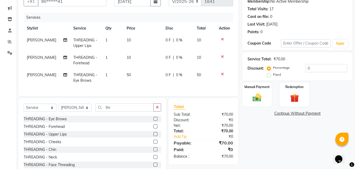
click at [154, 120] on label at bounding box center [156, 118] width 4 height 4
click at [154, 120] on input "checkbox" at bounding box center [155, 118] width 3 height 3
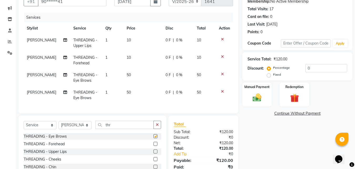
checkbox input "false"
click at [154, 145] on label at bounding box center [156, 143] width 4 height 4
click at [154, 145] on input "checkbox" at bounding box center [155, 143] width 3 height 3
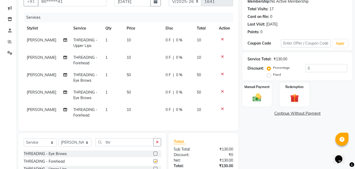
checkbox input "false"
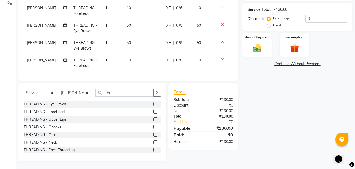
scroll to position [105, 0]
click at [154, 120] on label at bounding box center [156, 119] width 4 height 4
click at [154, 120] on input "checkbox" at bounding box center [155, 119] width 3 height 3
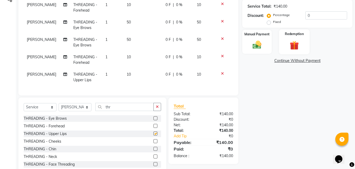
checkbox input "false"
click at [154, 127] on label at bounding box center [156, 126] width 4 height 4
click at [154, 127] on input "checkbox" at bounding box center [155, 125] width 3 height 3
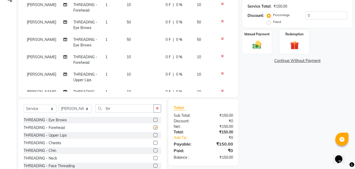
checkbox input "false"
click at [261, 40] on img at bounding box center [257, 44] width 15 height 11
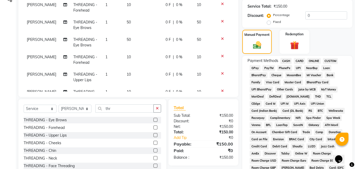
click at [286, 59] on span "CASH" at bounding box center [286, 61] width 11 height 6
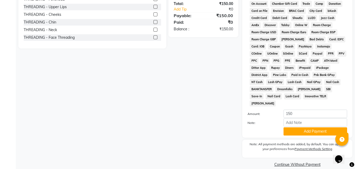
scroll to position [233, 0]
click at [288, 127] on button "Add Payment" at bounding box center [316, 131] width 64 height 8
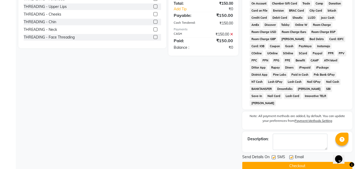
click at [290, 155] on label at bounding box center [291, 157] width 4 height 4
click at [290, 155] on input "checkbox" at bounding box center [290, 156] width 3 height 3
checkbox input "false"
click at [288, 161] on button "Checkout" at bounding box center [297, 165] width 110 height 8
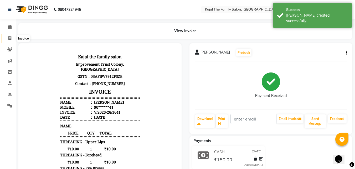
click at [8, 38] on icon at bounding box center [9, 38] width 3 height 4
select select "service"
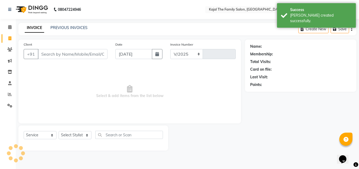
select select "39"
type input "1642"
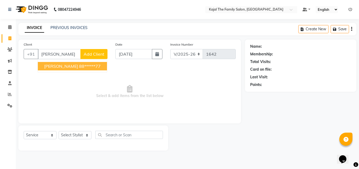
click at [62, 67] on span "[PERSON_NAME]" at bounding box center [61, 65] width 34 height 5
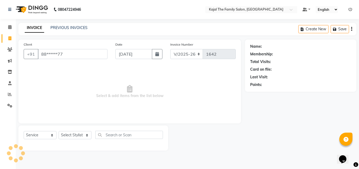
type input "88******77"
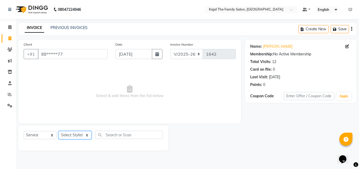
click at [85, 135] on select "Select Stylist [PERSON_NAME] [PERSON_NAME] [PERSON_NAME] nitin ravi Reception […" at bounding box center [75, 135] width 33 height 8
select select "1488"
click at [59, 131] on select "Select Stylist [PERSON_NAME] [PERSON_NAME] [PERSON_NAME] nitin ravi Reception […" at bounding box center [75, 135] width 33 height 8
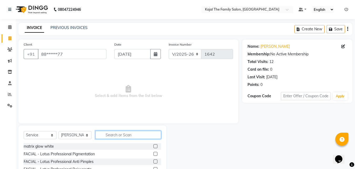
click at [115, 132] on input "text" at bounding box center [128, 134] width 66 height 8
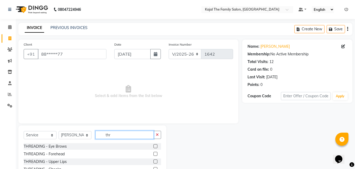
type input "thr"
click at [154, 162] on label at bounding box center [156, 161] width 4 height 4
click at [154, 162] on input "checkbox" at bounding box center [155, 161] width 3 height 3
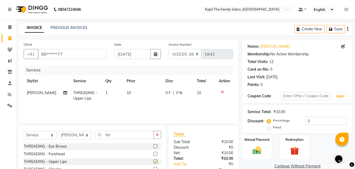
checkbox input "false"
click at [154, 154] on label at bounding box center [156, 153] width 4 height 4
click at [154, 154] on input "checkbox" at bounding box center [155, 153] width 3 height 3
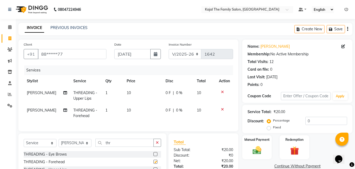
checkbox input "false"
click at [154, 156] on label at bounding box center [156, 154] width 4 height 4
click at [154, 156] on input "checkbox" at bounding box center [155, 153] width 3 height 3
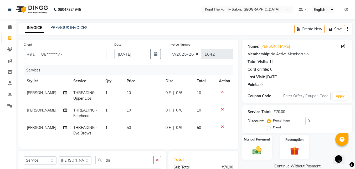
checkbox input "false"
click at [256, 147] on img at bounding box center [257, 150] width 15 height 11
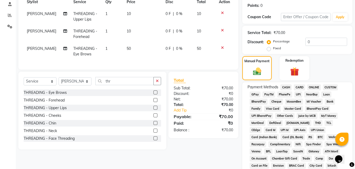
click at [272, 92] on span "PayTM" at bounding box center [269, 94] width 13 height 6
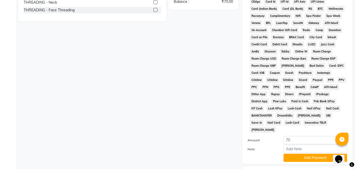
scroll to position [233, 0]
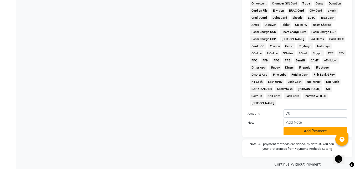
click at [289, 127] on button "Add Payment" at bounding box center [316, 131] width 64 height 8
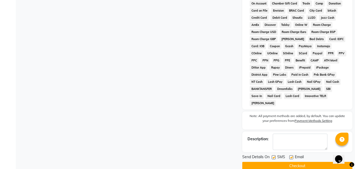
click at [291, 155] on label at bounding box center [291, 157] width 4 height 4
click at [291, 155] on input "checkbox" at bounding box center [290, 156] width 3 height 3
checkbox input "false"
click at [288, 161] on button "Checkout" at bounding box center [297, 165] width 110 height 8
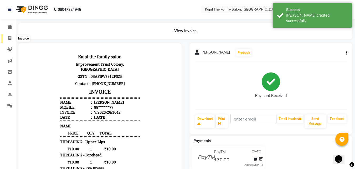
click at [11, 38] on icon at bounding box center [9, 38] width 3 height 4
select select "service"
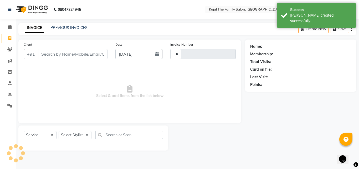
type input "1643"
select select "39"
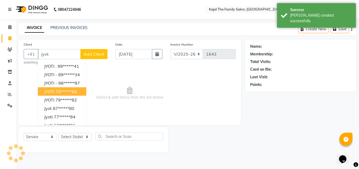
click at [67, 90] on ngb-highlight "70******63" at bounding box center [66, 91] width 22 height 5
type input "70******63"
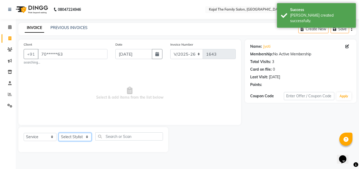
click at [80, 138] on select "Select Stylist [PERSON_NAME] [PERSON_NAME] [PERSON_NAME] nitin ravi Reception […" at bounding box center [75, 136] width 33 height 8
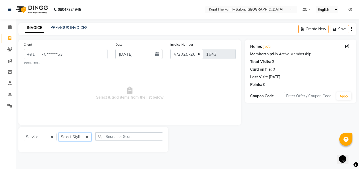
select select "70393"
click at [59, 132] on select "Select Stylist [PERSON_NAME] [PERSON_NAME] [PERSON_NAME] nitin ravi Reception […" at bounding box center [75, 136] width 33 height 8
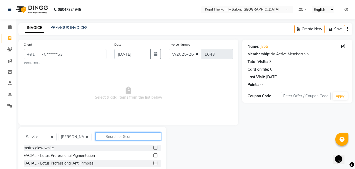
click at [105, 136] on input "text" at bounding box center [128, 136] width 66 height 8
type input "thr"
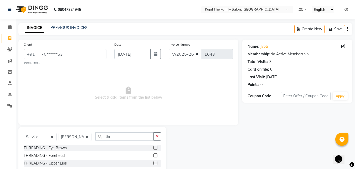
click at [154, 162] on label at bounding box center [156, 163] width 4 height 4
click at [154, 162] on input "checkbox" at bounding box center [155, 162] width 3 height 3
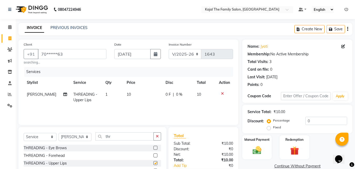
checkbox input "false"
click at [154, 155] on label at bounding box center [156, 155] width 4 height 4
click at [154, 155] on input "checkbox" at bounding box center [155, 155] width 3 height 3
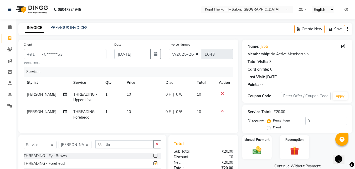
checkbox input "false"
click at [154, 157] on label at bounding box center [156, 155] width 4 height 4
click at [154, 157] on input "checkbox" at bounding box center [155, 155] width 3 height 3
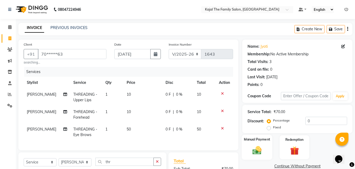
checkbox input "false"
click at [255, 145] on img at bounding box center [257, 150] width 15 height 11
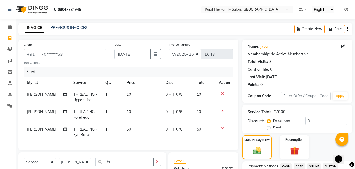
click at [285, 166] on span "CASH" at bounding box center [286, 166] width 11 height 6
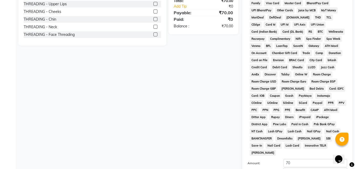
scroll to position [233, 0]
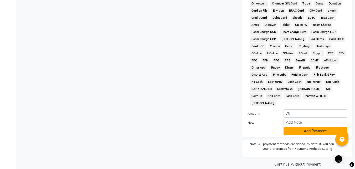
click at [290, 127] on button "Add Payment" at bounding box center [316, 131] width 64 height 8
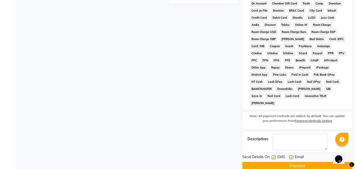
click at [292, 155] on div at bounding box center [290, 158] width 3 height 6
click at [292, 155] on label at bounding box center [291, 157] width 4 height 4
click at [292, 155] on input "checkbox" at bounding box center [290, 156] width 3 height 3
checkbox input "false"
click at [289, 161] on button "Checkout" at bounding box center [297, 165] width 110 height 8
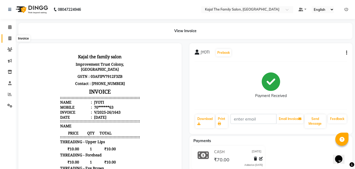
click at [11, 40] on icon at bounding box center [9, 38] width 3 height 4
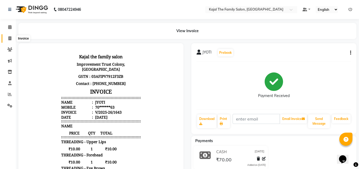
select select "service"
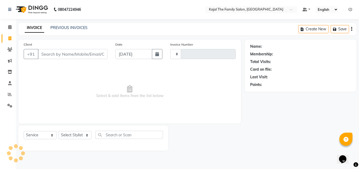
type input "1644"
select select "39"
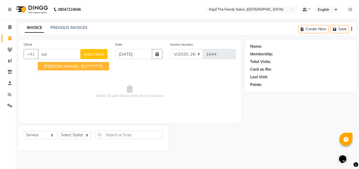
click at [81, 68] on ngb-highlight "83******75" at bounding box center [92, 65] width 22 height 5
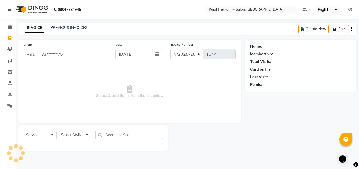
type input "83******75"
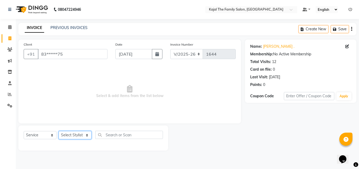
click at [86, 134] on select "Select Stylist [PERSON_NAME] [PERSON_NAME] [PERSON_NAME] nitin ravi Reception […" at bounding box center [75, 135] width 33 height 8
select select "70393"
click at [59, 131] on select "Select Stylist [PERSON_NAME] [PERSON_NAME] [PERSON_NAME] nitin ravi Reception […" at bounding box center [75, 135] width 33 height 8
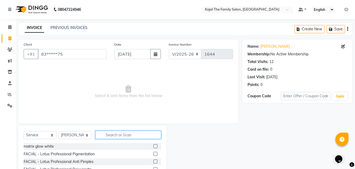
click at [141, 134] on input "text" at bounding box center [128, 134] width 66 height 8
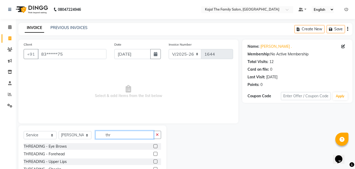
type input "thr"
click at [154, 161] on label at bounding box center [156, 161] width 4 height 4
click at [154, 161] on input "checkbox" at bounding box center [155, 161] width 3 height 3
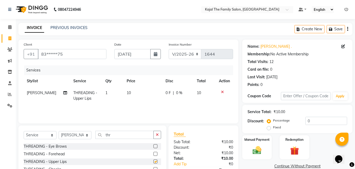
checkbox input "false"
click at [154, 155] on label at bounding box center [156, 153] width 4 height 4
click at [154, 155] on input "checkbox" at bounding box center [155, 153] width 3 height 3
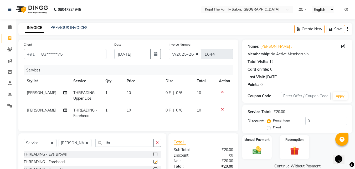
checkbox input "false"
click at [154, 156] on label at bounding box center [156, 154] width 4 height 4
click at [154, 156] on input "checkbox" at bounding box center [155, 153] width 3 height 3
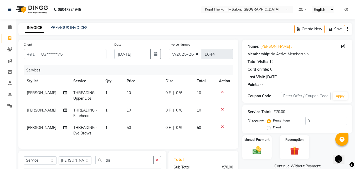
checkbox input "false"
click at [253, 134] on div "Name: [PERSON_NAME] . Membership: No Active Membership Total Visits: 12 Card on…" at bounding box center [299, 133] width 114 height 188
drag, startPoint x: 263, startPoint y: 144, endPoint x: 269, endPoint y: 148, distance: 7.6
click at [263, 144] on div "Manual Payment" at bounding box center [257, 146] width 31 height 25
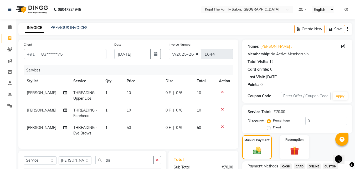
click at [284, 164] on span "CASH" at bounding box center [286, 166] width 11 height 6
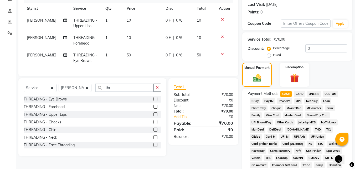
scroll to position [79, 0]
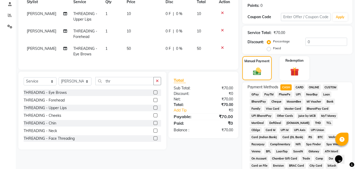
click at [264, 93] on span "PayTM" at bounding box center [269, 94] width 13 height 6
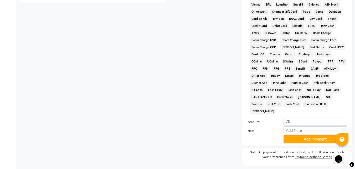
scroll to position [233, 0]
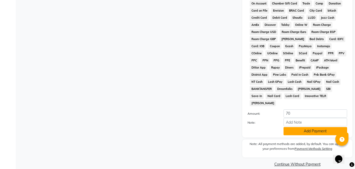
click at [286, 127] on button "Add Payment" at bounding box center [316, 131] width 64 height 8
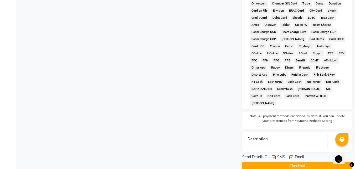
click at [292, 155] on div at bounding box center [290, 158] width 3 height 6
click at [290, 155] on label at bounding box center [291, 157] width 4 height 4
click at [290, 155] on input "checkbox" at bounding box center [290, 156] width 3 height 3
checkbox input "false"
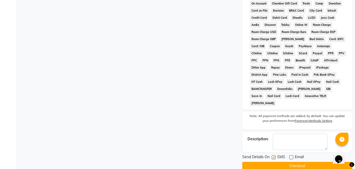
click at [289, 161] on button "Checkout" at bounding box center [297, 165] width 110 height 8
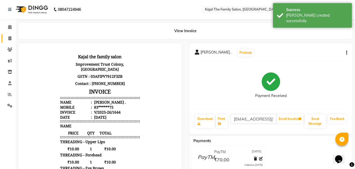
click at [9, 41] on link "Invoice" at bounding box center [8, 38] width 13 height 9
select select "service"
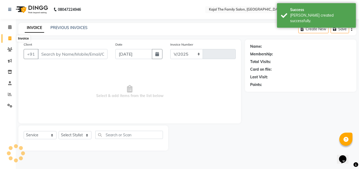
select select "39"
type input "1645"
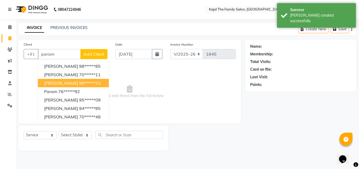
click at [53, 82] on span "[PERSON_NAME]" at bounding box center [61, 82] width 34 height 5
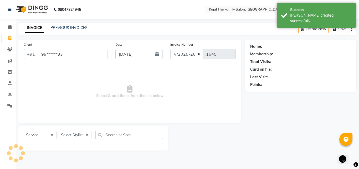
type input "99******33"
click at [79, 135] on select "Select Stylist [PERSON_NAME] [PERSON_NAME] [PERSON_NAME] nitin ravi Reception […" at bounding box center [75, 135] width 33 height 8
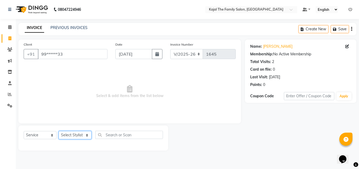
select select "1484"
click at [59, 131] on select "Select Stylist [PERSON_NAME] [PERSON_NAME] [PERSON_NAME] nitin ravi Reception […" at bounding box center [75, 135] width 33 height 8
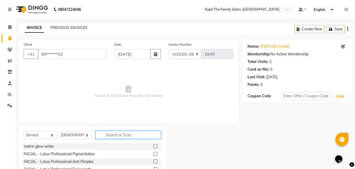
click at [100, 133] on input "text" at bounding box center [128, 134] width 66 height 8
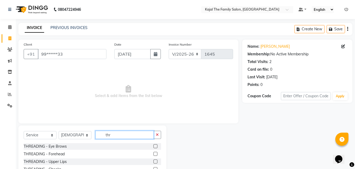
type input "thr"
click at [154, 146] on label at bounding box center [156, 146] width 4 height 4
click at [154, 146] on input "checkbox" at bounding box center [155, 145] width 3 height 3
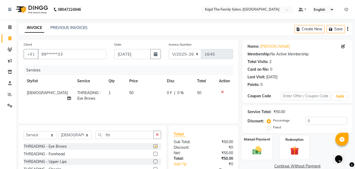
checkbox input "false"
click at [263, 154] on img at bounding box center [257, 150] width 15 height 11
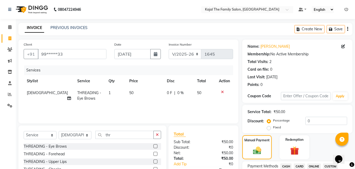
click at [286, 166] on span "CASH" at bounding box center [286, 166] width 11 height 6
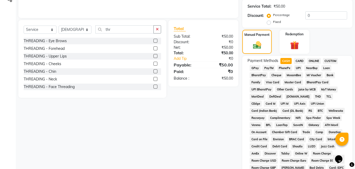
scroll to position [210, 0]
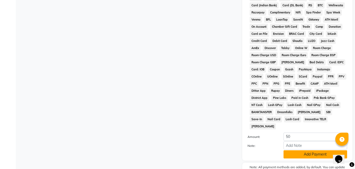
click at [289, 150] on button "Add Payment" at bounding box center [316, 154] width 64 height 8
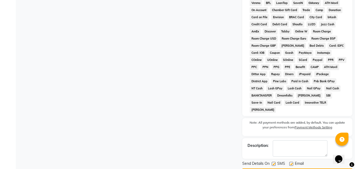
scroll to position [235, 0]
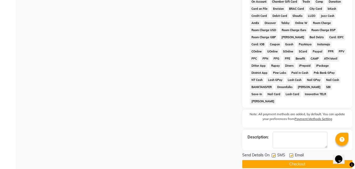
click at [290, 153] on label at bounding box center [291, 155] width 4 height 4
click at [290, 154] on input "checkbox" at bounding box center [290, 155] width 3 height 3
checkbox input "false"
click at [288, 160] on button "Checkout" at bounding box center [297, 164] width 110 height 8
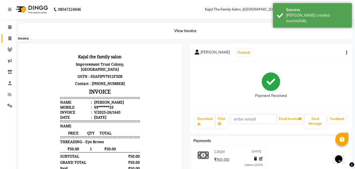
click at [9, 40] on icon at bounding box center [9, 38] width 3 height 4
select select "service"
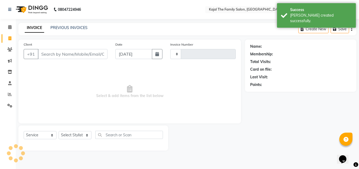
type input "1646"
select select "39"
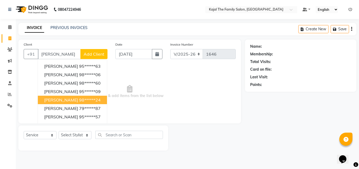
drag, startPoint x: 63, startPoint y: 75, endPoint x: 60, endPoint y: 100, distance: 24.3
click at [59, 98] on span "[PERSON_NAME]" at bounding box center [61, 99] width 34 height 5
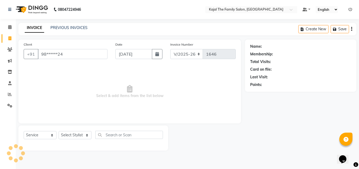
type input "98******24"
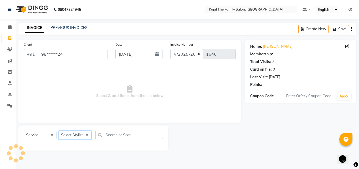
click at [76, 133] on select "Select Stylist [PERSON_NAME] [PERSON_NAME] [PERSON_NAME] nitin ravi Reception […" at bounding box center [75, 135] width 33 height 8
select select "1484"
click at [59, 131] on select "Select Stylist [PERSON_NAME] [PERSON_NAME] [PERSON_NAME] nitin ravi Reception […" at bounding box center [75, 135] width 33 height 8
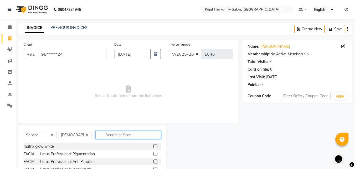
drag, startPoint x: 106, startPoint y: 134, endPoint x: 104, endPoint y: 129, distance: 6.0
click at [106, 134] on input "text" at bounding box center [128, 134] width 66 height 8
type input "gold bl"
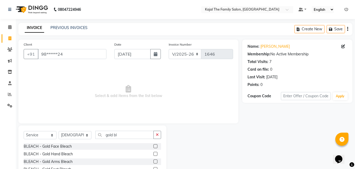
click at [154, 148] on div at bounding box center [155, 147] width 3 height 6
click at [154, 146] on label at bounding box center [156, 146] width 4 height 4
click at [154, 146] on input "checkbox" at bounding box center [155, 145] width 3 height 3
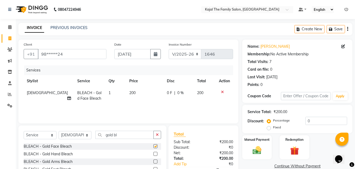
checkbox input "false"
click at [125, 133] on input "gold bl" at bounding box center [124, 134] width 58 height 8
type input "g"
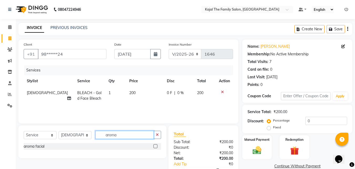
type input "aroma"
click at [156, 145] on label at bounding box center [156, 146] width 4 height 4
click at [156, 145] on input "checkbox" at bounding box center [155, 145] width 3 height 3
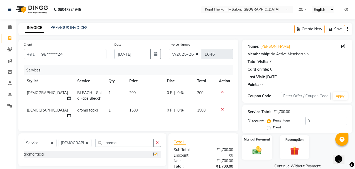
checkbox input "false"
click at [260, 145] on img at bounding box center [257, 150] width 15 height 11
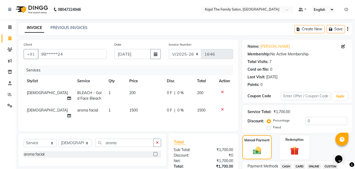
click at [287, 165] on span "CASH" at bounding box center [286, 166] width 11 height 6
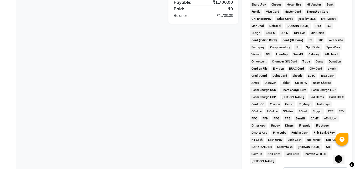
scroll to position [233, 0]
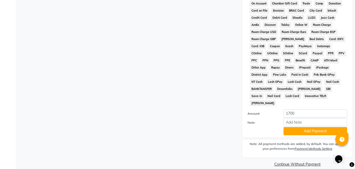
click at [287, 129] on div "Payment Methods CASH CARD ONLINE CUSTOM GPay PayTM PhonePe UPI NearBuy Loan Bha…" at bounding box center [297, 32] width 110 height 210
click at [287, 128] on div "Payment Methods CASH CARD ONLINE CUSTOM GPay PayTM PhonePe UPI NearBuy Loan Bha…" at bounding box center [297, 32] width 110 height 210
click at [289, 127] on button "Add Payment" at bounding box center [316, 131] width 64 height 8
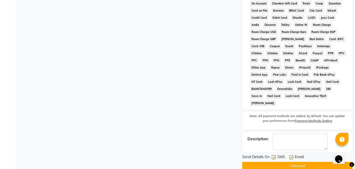
click at [293, 155] on label at bounding box center [291, 157] width 4 height 4
click at [293, 155] on input "checkbox" at bounding box center [290, 156] width 3 height 3
checkbox input "false"
click at [291, 161] on button "Checkout" at bounding box center [297, 165] width 110 height 8
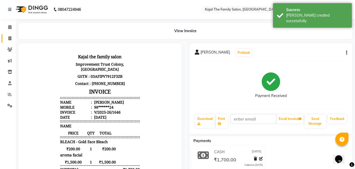
click at [9, 34] on link "Invoice" at bounding box center [8, 38] width 13 height 9
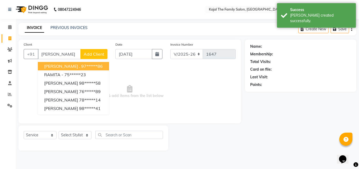
click at [48, 67] on span "[PERSON_NAME] ." at bounding box center [62, 65] width 36 height 5
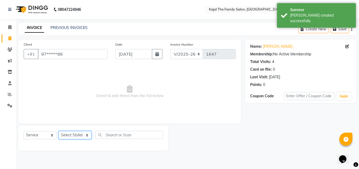
click at [77, 133] on select "Select Stylist [PERSON_NAME] [PERSON_NAME] [PERSON_NAME] nitin ravi Reception […" at bounding box center [75, 135] width 33 height 8
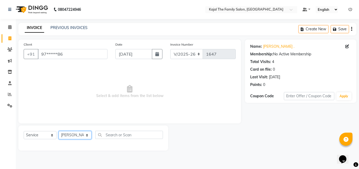
click at [59, 131] on select "Select Stylist [PERSON_NAME] [PERSON_NAME] [PERSON_NAME] nitin ravi Reception […" at bounding box center [75, 135] width 33 height 8
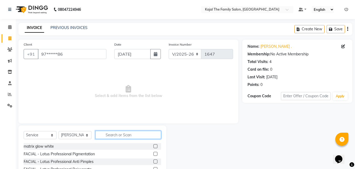
click at [106, 133] on input "text" at bounding box center [128, 134] width 66 height 8
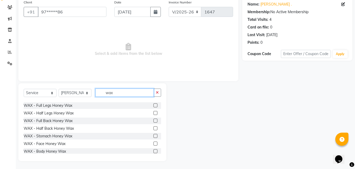
scroll to position [26, 0]
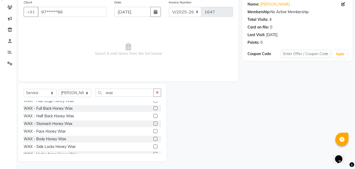
click at [154, 138] on label at bounding box center [156, 138] width 4 height 4
click at [154, 138] on input "checkbox" at bounding box center [155, 138] width 3 height 3
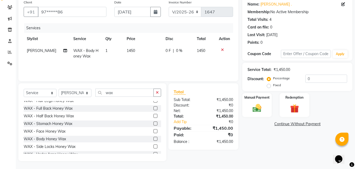
click at [154, 138] on label at bounding box center [156, 138] width 4 height 4
click at [154, 138] on input "checkbox" at bounding box center [155, 138] width 3 height 3
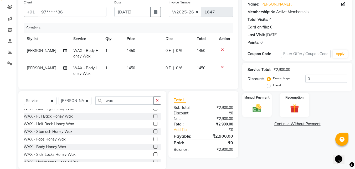
click at [129, 69] on span "1450" at bounding box center [131, 67] width 8 height 5
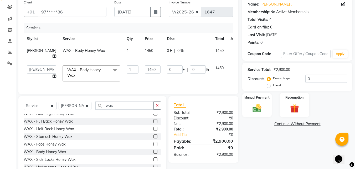
click at [145, 49] on span "1450" at bounding box center [149, 50] width 8 height 5
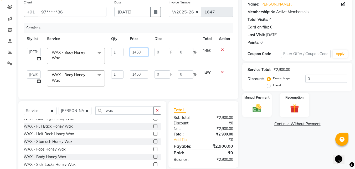
click at [142, 48] on input "1450" at bounding box center [139, 52] width 18 height 8
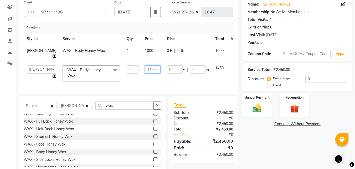
click at [143, 73] on td "1450" at bounding box center [153, 73] width 22 height 22
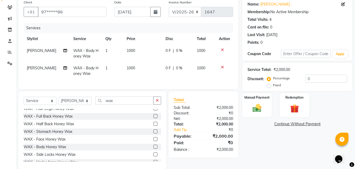
click at [39, 72] on td "[PERSON_NAME]" at bounding box center [47, 70] width 47 height 17
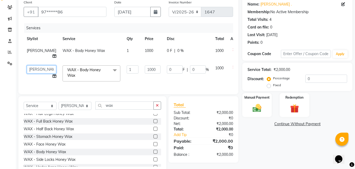
drag, startPoint x: 39, startPoint y: 72, endPoint x: 40, endPoint y: 69, distance: 2.9
click at [40, 69] on select "[PERSON_NAME] [PERSON_NAME] [PERSON_NAME] nitin ravi Reception [PERSON_NAME] [P…" at bounding box center [41, 69] width 29 height 8
click at [141, 85] on div "Services Stylist Service Qty Price Disc Total Action [PERSON_NAME] WAX - Body H…" at bounding box center [129, 55] width 210 height 65
click at [256, 96] on label "Manual Payment" at bounding box center [257, 96] width 26 height 5
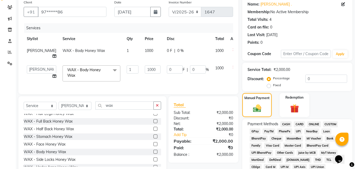
click at [287, 126] on span "CASH" at bounding box center [286, 124] width 11 height 6
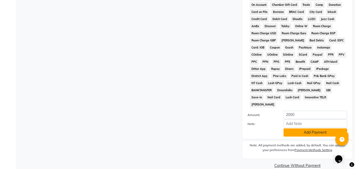
scroll to position [233, 0]
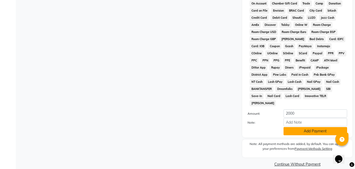
click at [300, 127] on button "Add Payment" at bounding box center [316, 131] width 64 height 8
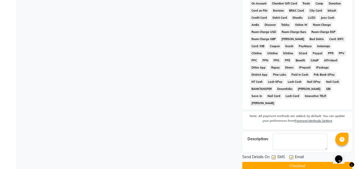
click at [290, 155] on label at bounding box center [291, 157] width 4 height 4
click at [290, 155] on input "checkbox" at bounding box center [290, 156] width 3 height 3
click at [282, 161] on button "Checkout" at bounding box center [297, 165] width 110 height 8
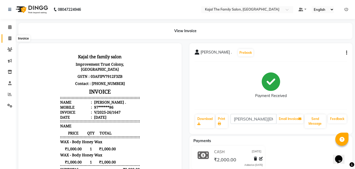
click at [12, 38] on span at bounding box center [9, 38] width 9 height 6
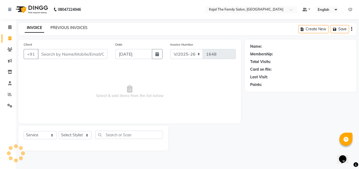
click at [52, 26] on link "PREVIOUS INVOICES" at bounding box center [68, 27] width 37 height 5
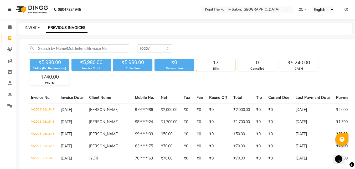
click at [35, 29] on link "INVOICE" at bounding box center [32, 27] width 15 height 5
